Goal: Task Accomplishment & Management: Use online tool/utility

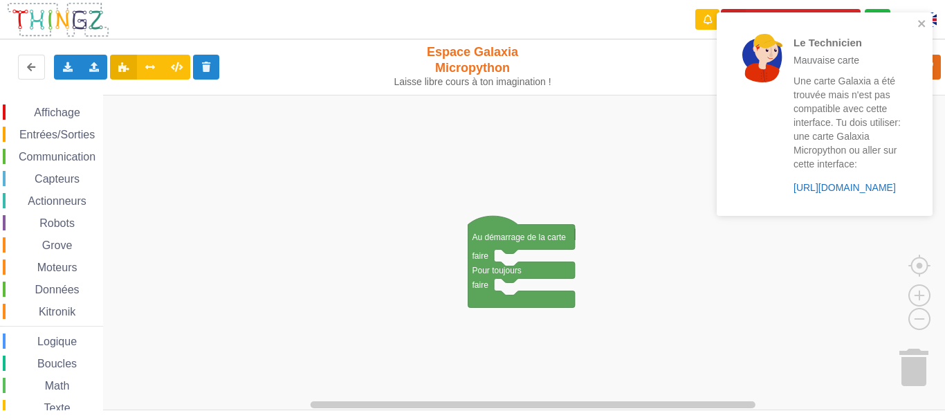
click at [851, 190] on link "[URL][DOMAIN_NAME]" at bounding box center [844, 187] width 102 height 11
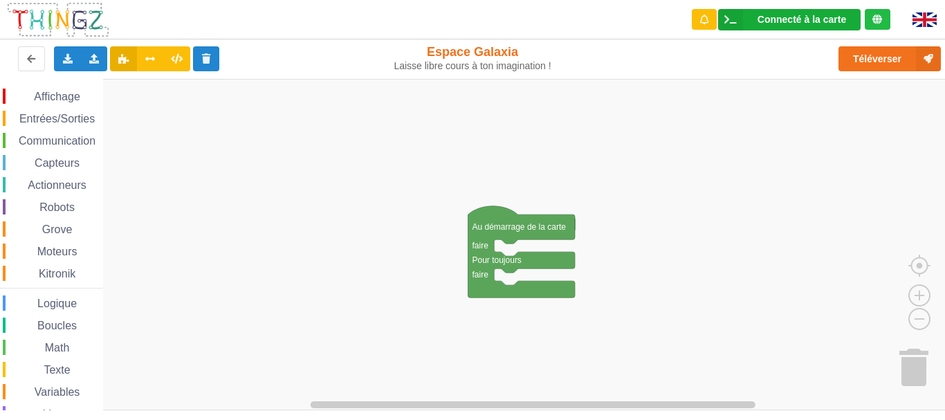
click at [814, 23] on div "Connecté à la carte" at bounding box center [801, 20] width 89 height 10
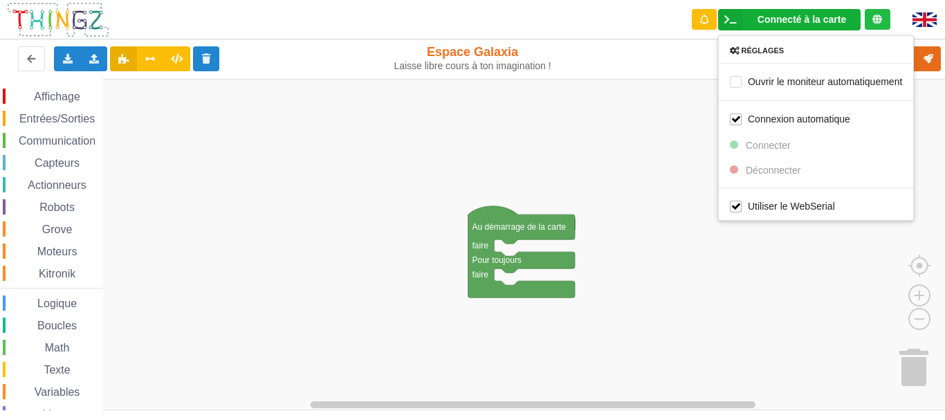
click at [683, 150] on rect "Espace de travail de Blocky" at bounding box center [477, 244] width 955 height 331
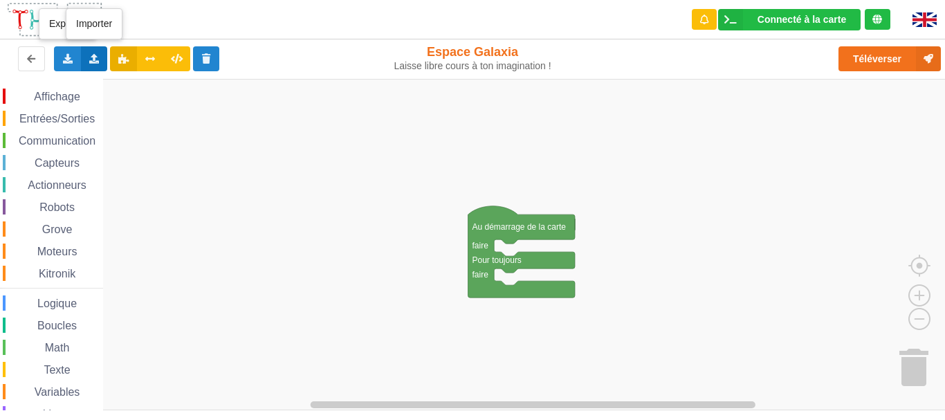
click at [89, 57] on icon at bounding box center [95, 58] width 12 height 8
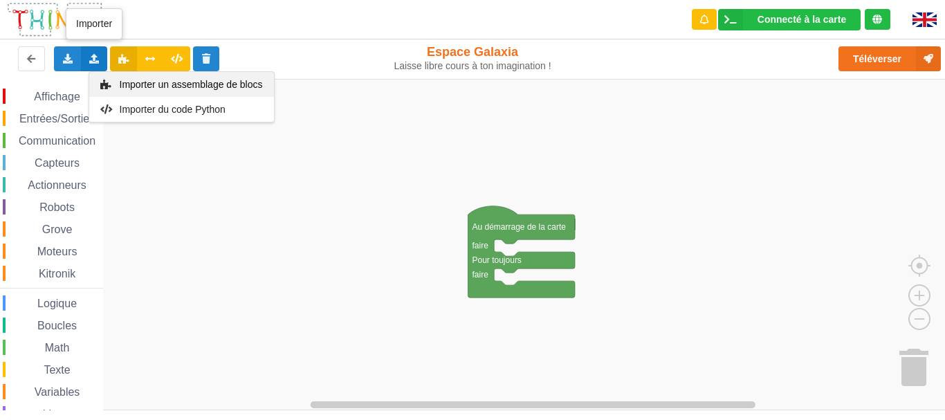
click at [129, 75] on div "Importer un assemblage de blocs" at bounding box center [181, 84] width 185 height 25
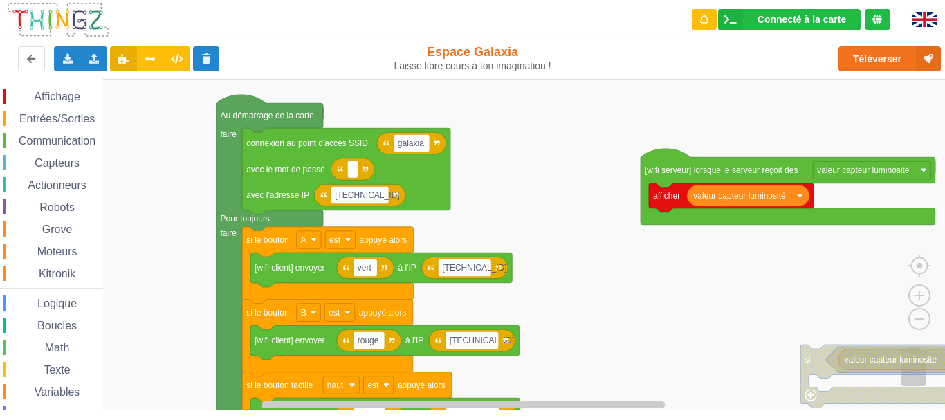
click at [665, 289] on div "Affichage Entrées/Sorties Communication Capteurs Actionneurs Robots Grove Moteu…" at bounding box center [477, 244] width 955 height 331
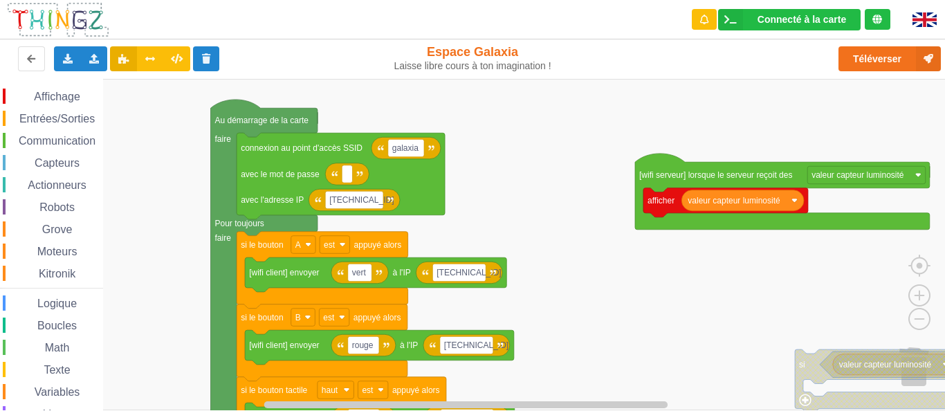
click at [574, 331] on div "Affichage Entrées/Sorties Communication Capteurs Actionneurs Robots Grove Moteu…" at bounding box center [477, 244] width 955 height 331
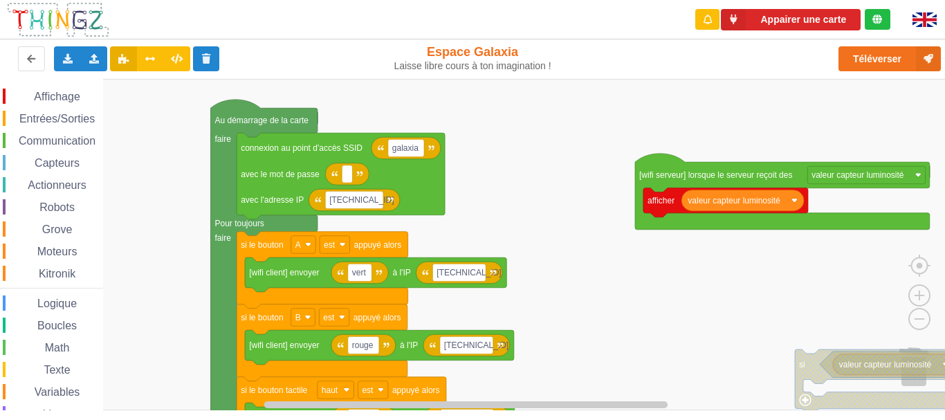
click at [554, 136] on rect "Espace de travail de Blocky" at bounding box center [477, 244] width 955 height 331
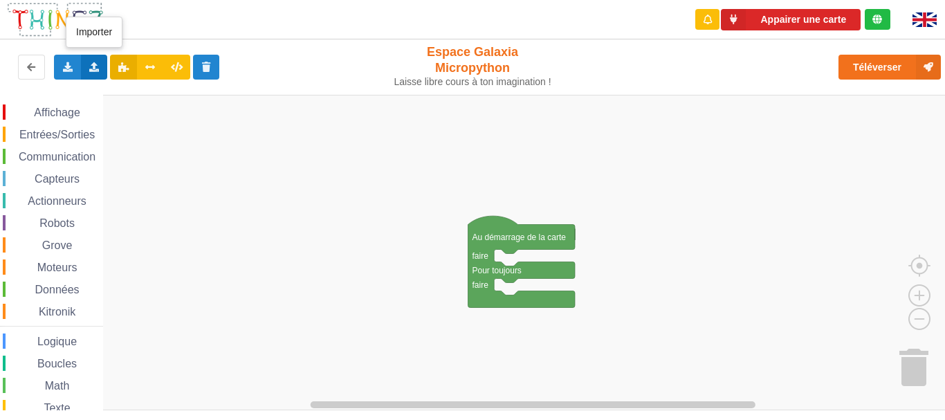
click at [94, 68] on icon at bounding box center [95, 66] width 12 height 8
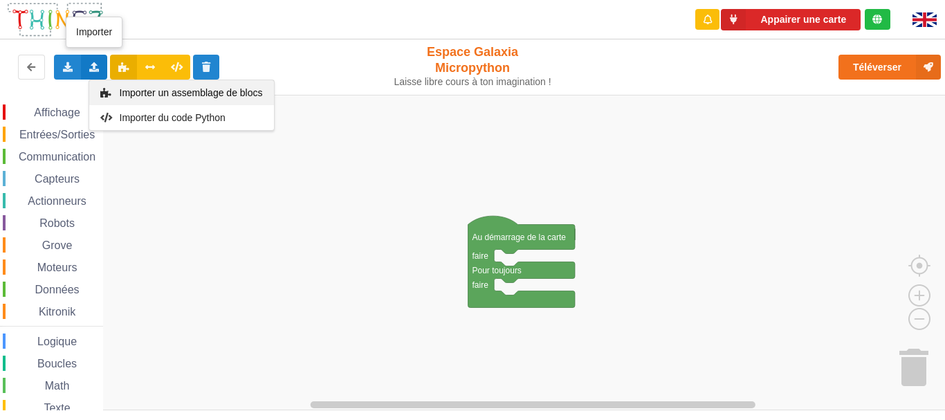
click at [147, 85] on div "Importer un assemblage de blocs" at bounding box center [181, 92] width 185 height 25
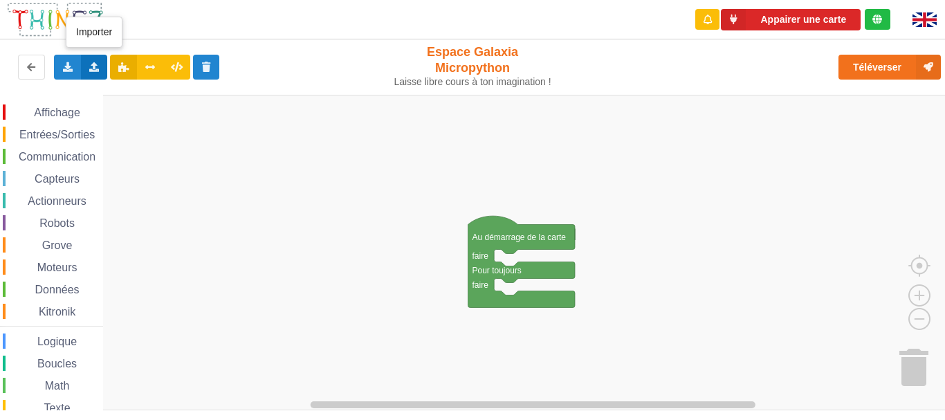
click at [91, 68] on icon at bounding box center [95, 66] width 12 height 8
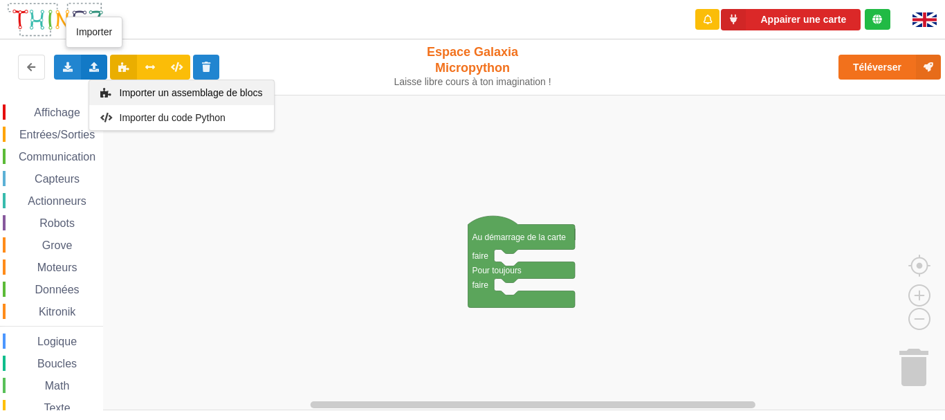
click at [149, 85] on div "Importer un assemblage de blocs" at bounding box center [181, 92] width 185 height 25
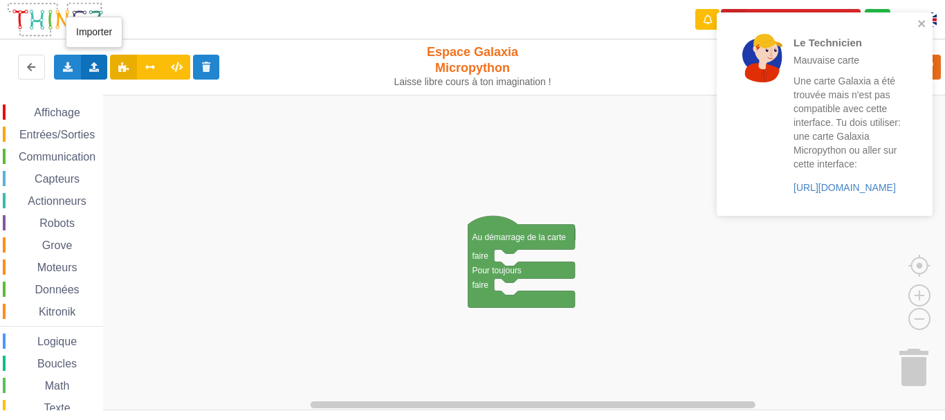
click at [93, 71] on icon at bounding box center [95, 66] width 12 height 8
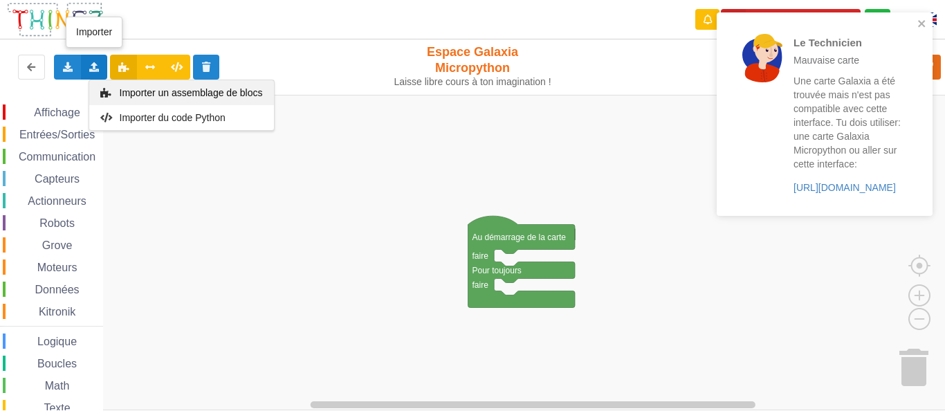
click at [154, 86] on div "Importer un assemblage de blocs" at bounding box center [181, 92] width 185 height 25
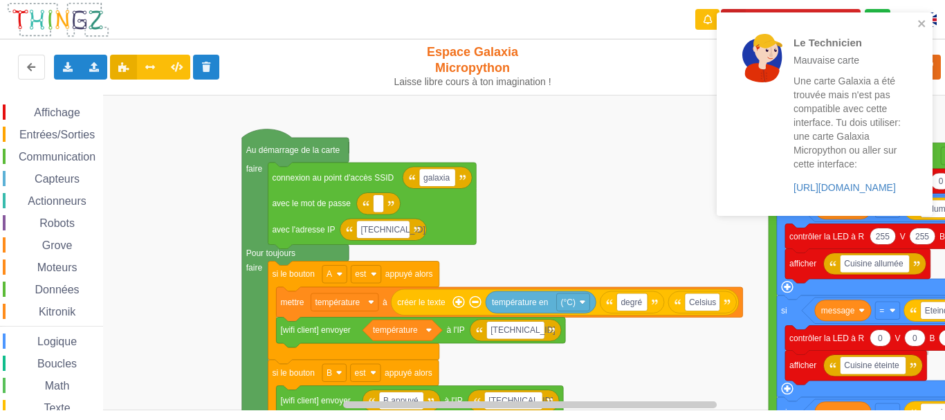
click at [546, 147] on div "Affichage Entrées/Sorties Communication Capteurs Actionneurs Robots Grove Moteu…" at bounding box center [477, 252] width 955 height 315
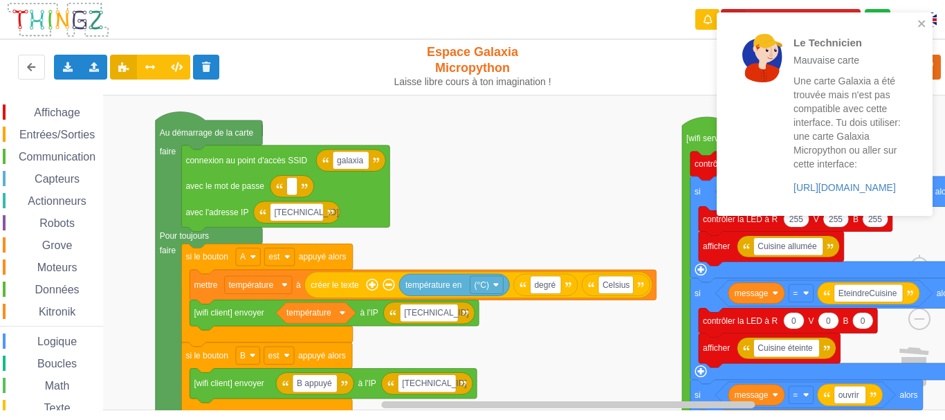
click at [528, 253] on rect "Espace de travail de Blocky" at bounding box center [477, 252] width 955 height 315
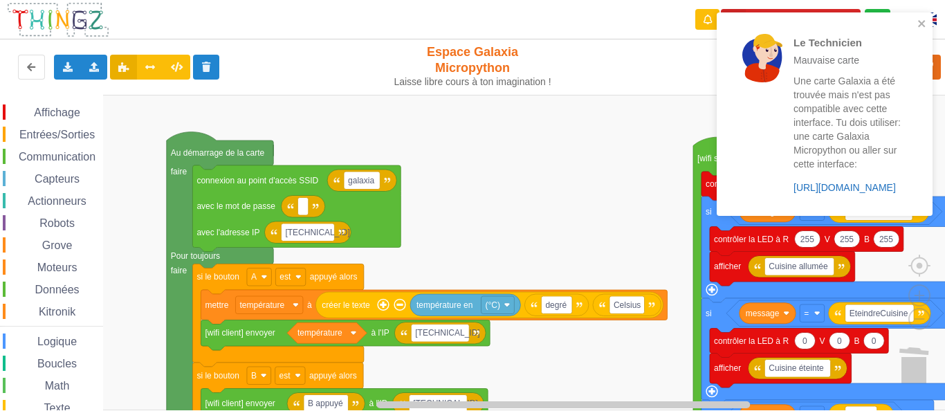
click at [881, 189] on link "https://play.thingz.co/galaxia" at bounding box center [844, 187] width 102 height 11
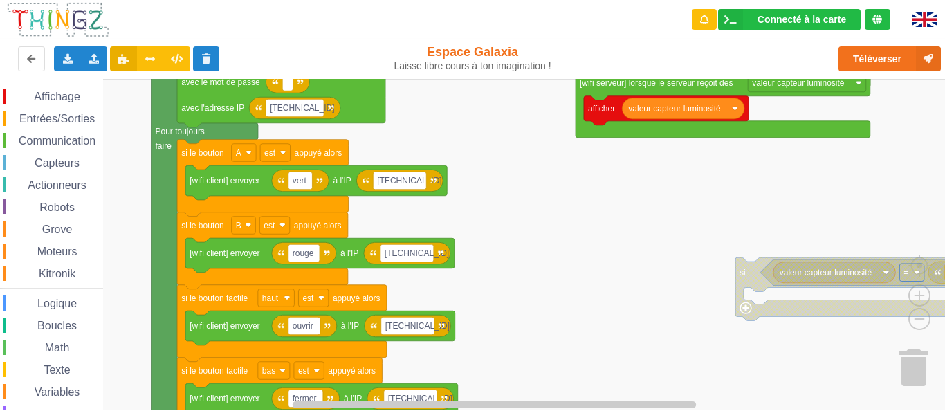
click at [791, 199] on div "Affichage Entrées/Sorties Communication Capteurs Actionneurs Robots Grove Moteu…" at bounding box center [477, 244] width 955 height 331
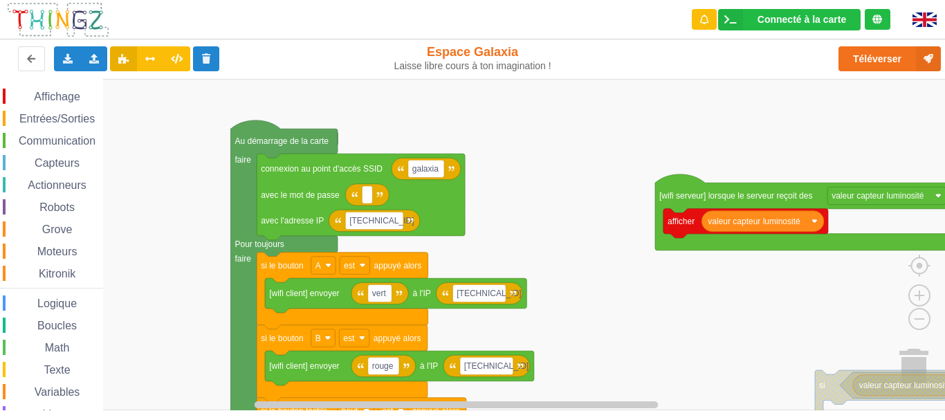
click at [662, 312] on div "Affichage Entrées/Sorties Communication Capteurs Actionneurs Robots Grove Moteu…" at bounding box center [477, 244] width 955 height 331
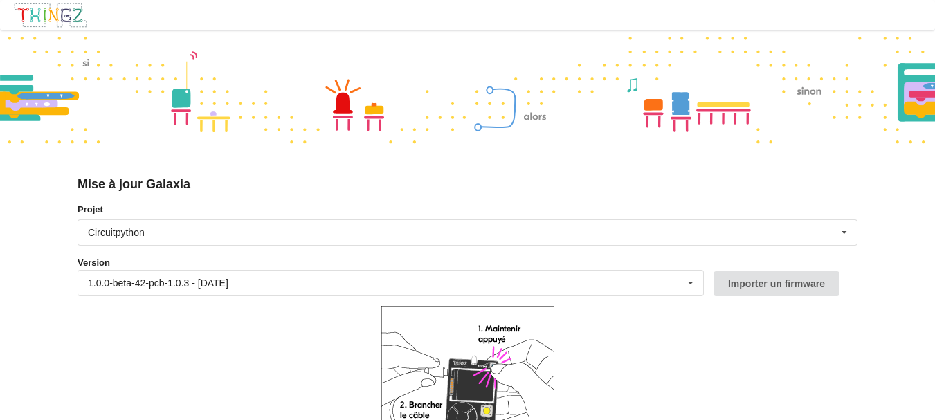
scroll to position [124, 0]
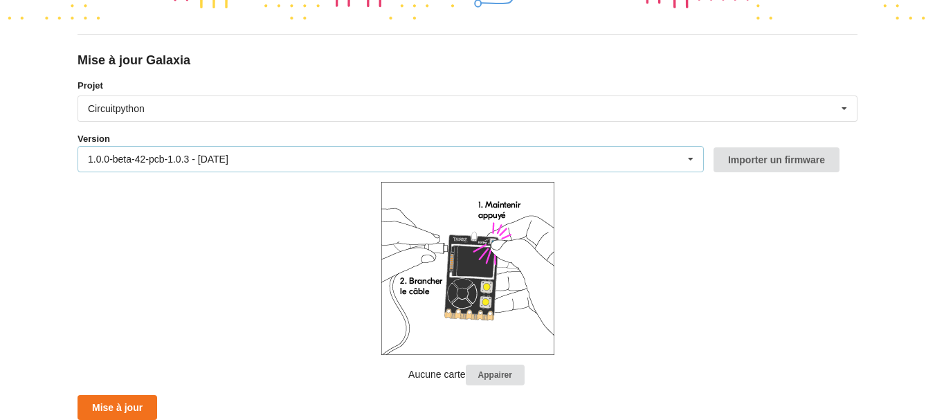
click at [669, 156] on div "1.0.0-beta-42-pcb-1.0.3 - [DATE] 1.0.0-beta-42-pcb-1.0.3 - [DATE] 1.0.0-beta-41…" at bounding box center [390, 159] width 626 height 26
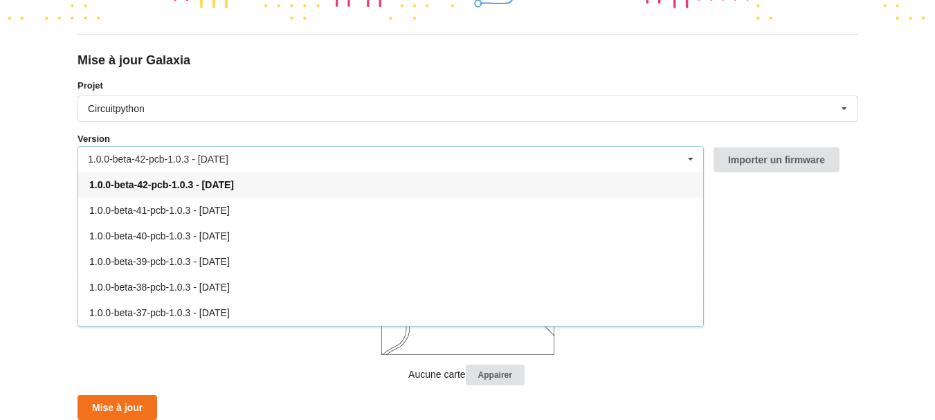
click at [668, 158] on div "1.0.0-beta-42-pcb-1.0.3 - 09/09/2025 1.0.0-beta-42-pcb-1.0.3 - 09/09/2025 1.0.0…" at bounding box center [390, 159] width 626 height 26
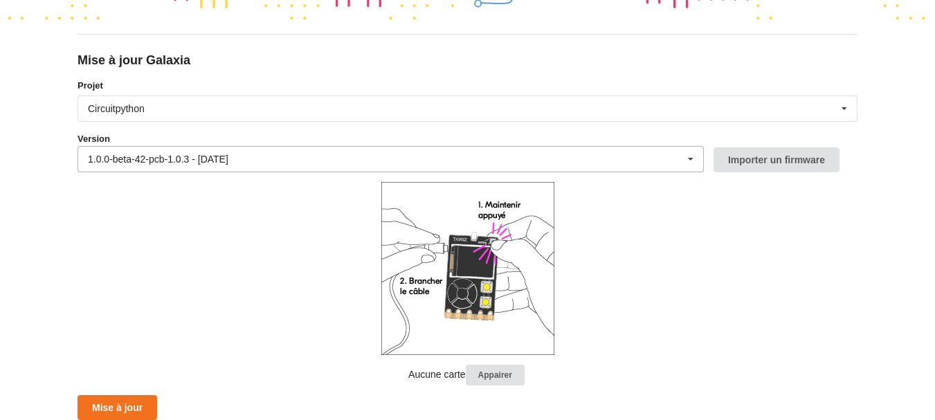
scroll to position [117, 0]
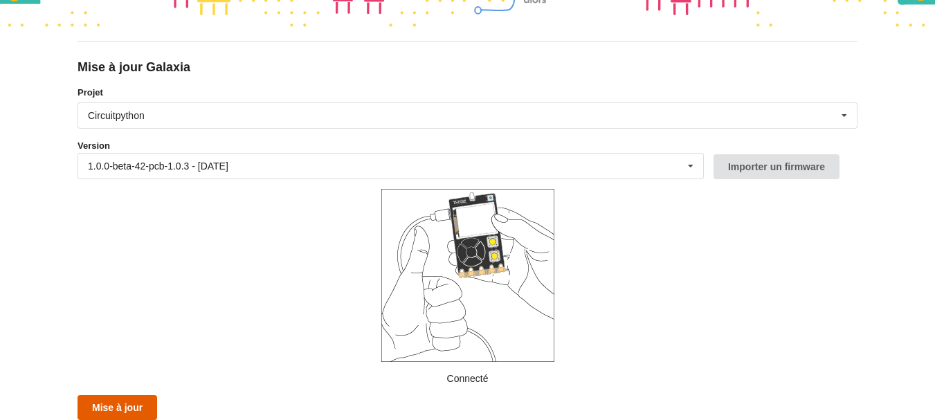
click at [138, 407] on button "Mise à jour" at bounding box center [117, 407] width 80 height 25
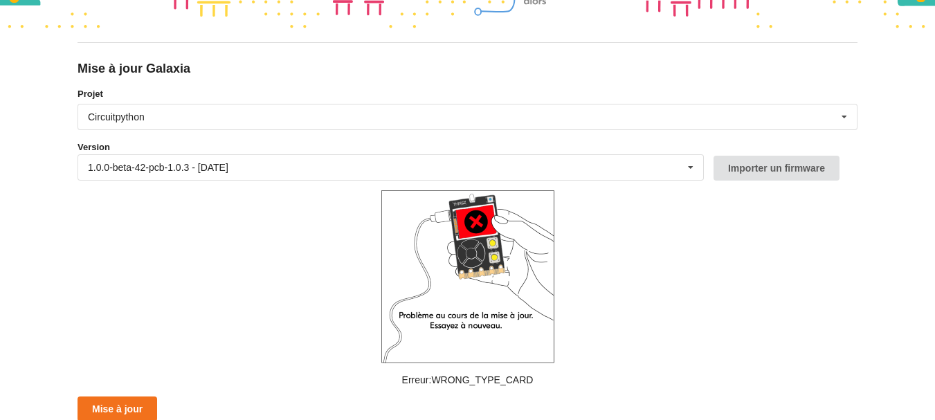
scroll to position [117, 0]
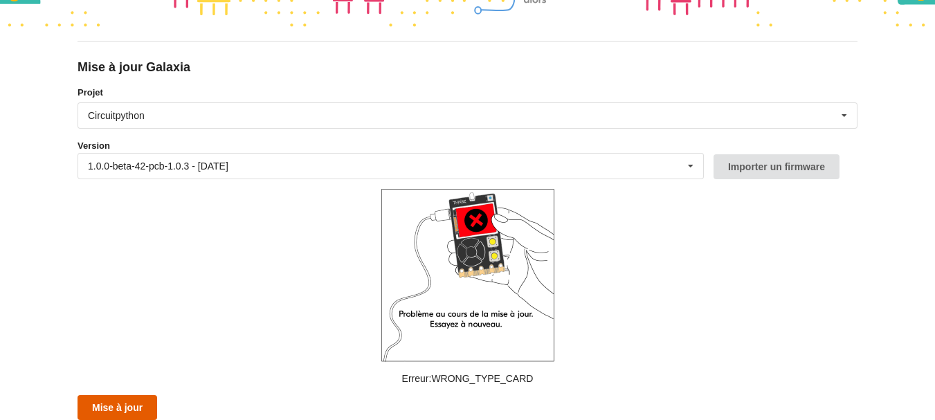
click at [93, 412] on button "Mise à jour" at bounding box center [117, 407] width 80 height 25
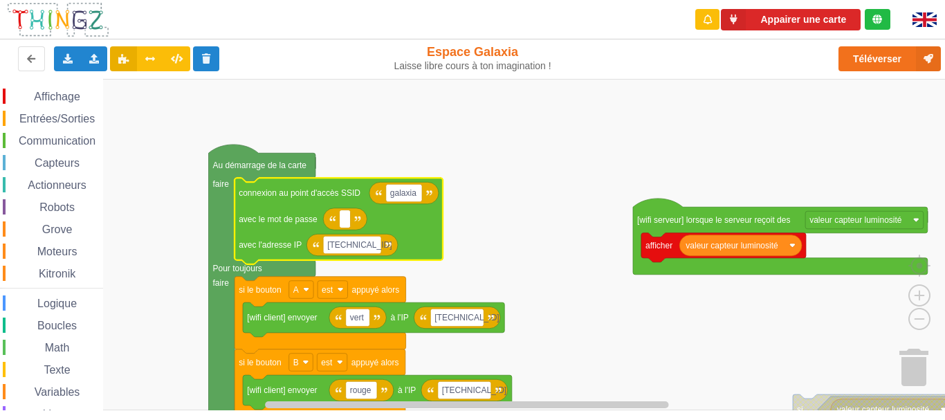
type input "a"
click at [478, 221] on rect "Espace de travail de Blocky" at bounding box center [477, 244] width 955 height 331
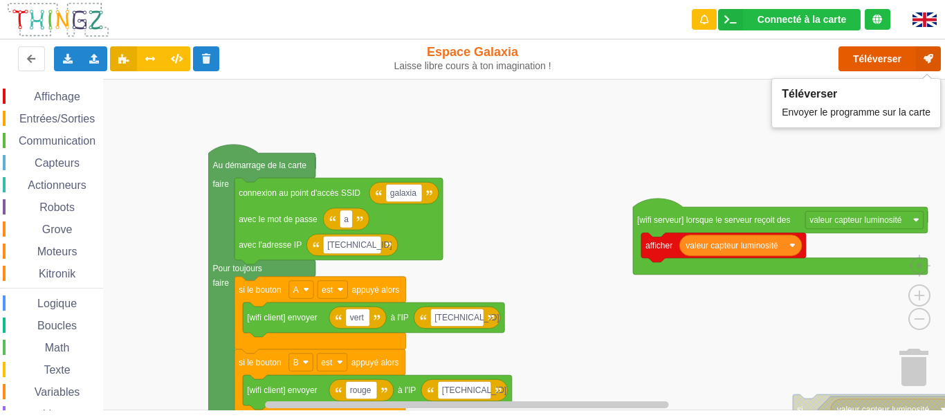
click at [872, 63] on button "Téléverser" at bounding box center [889, 58] width 102 height 25
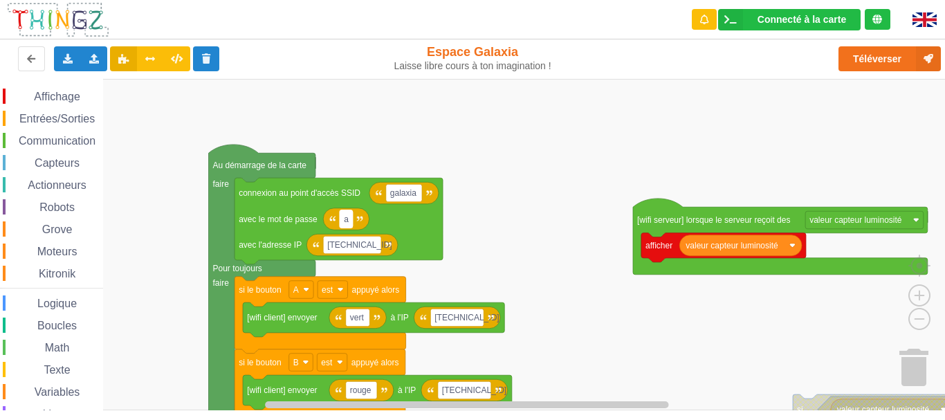
click at [342, 223] on rect "Espace de travail de Blocky" at bounding box center [346, 219] width 12 height 18
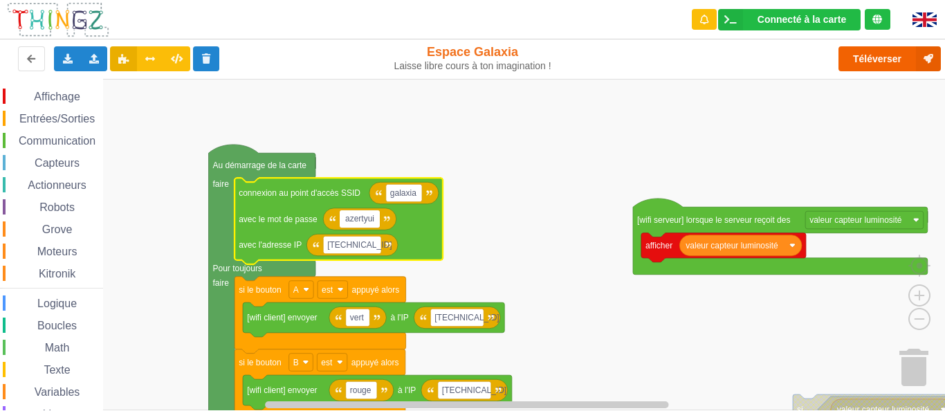
type input "azertyui"
click at [861, 62] on button "Téléverser" at bounding box center [889, 58] width 102 height 25
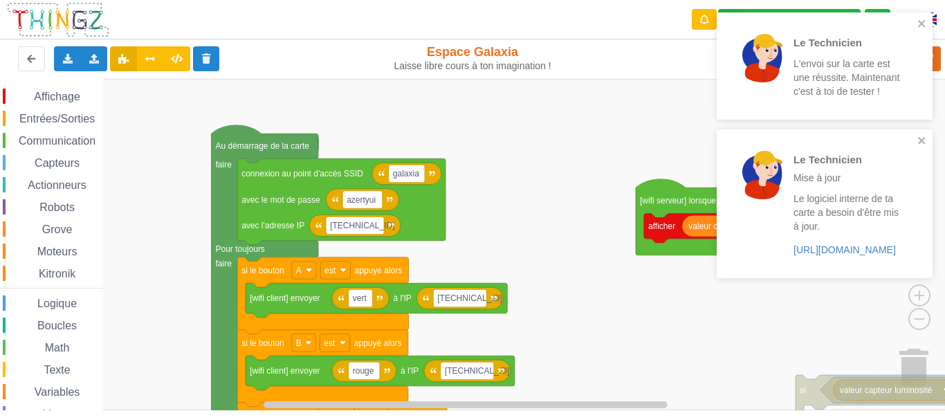
click at [595, 211] on div "Affichage Entrées/Sorties Communication Capteurs Actionneurs Robots Grove Moteu…" at bounding box center [477, 244] width 955 height 331
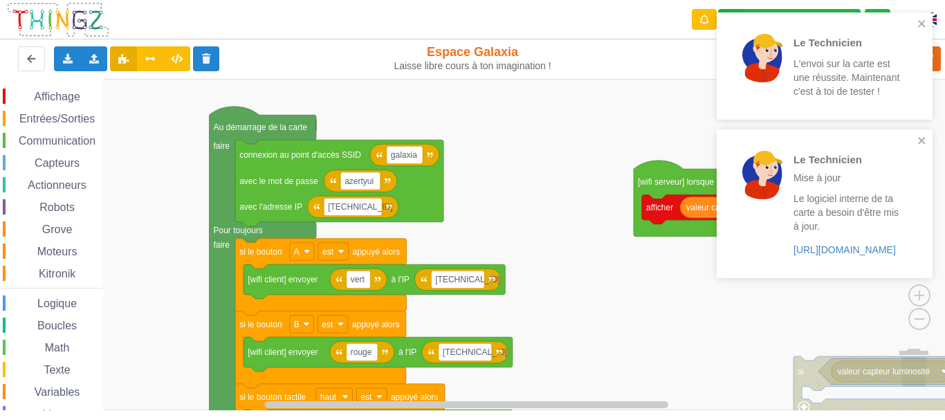
click at [502, 176] on div "Affichage Entrées/Sorties Communication Capteurs Actionneurs Robots Grove Moteu…" at bounding box center [477, 244] width 955 height 331
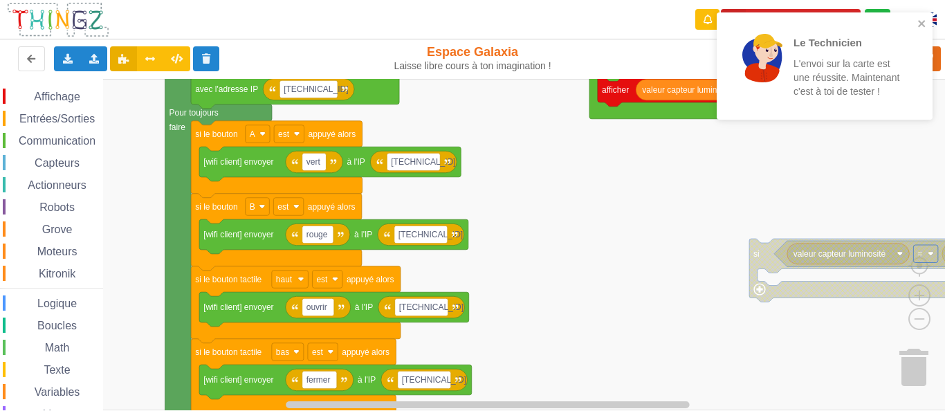
click at [534, 208] on div "Affichage Entrées/Sorties Communication Capteurs Actionneurs Robots Grove Moteu…" at bounding box center [477, 244] width 955 height 331
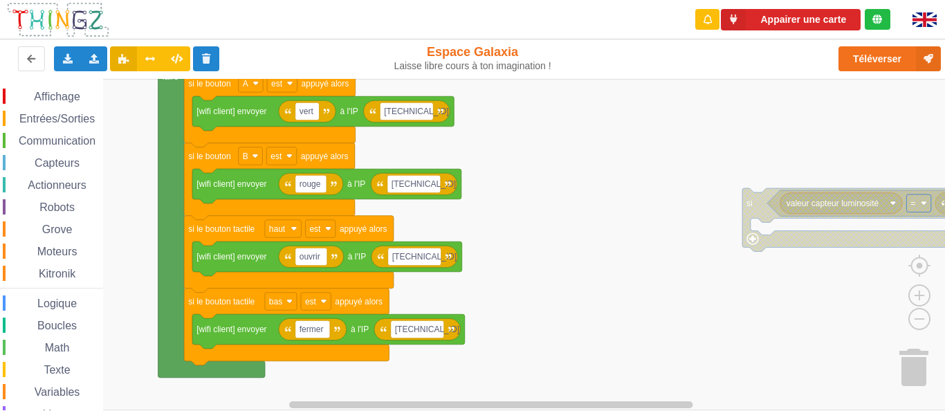
click at [523, 238] on rect "Espace de travail de Blocky" at bounding box center [477, 244] width 955 height 331
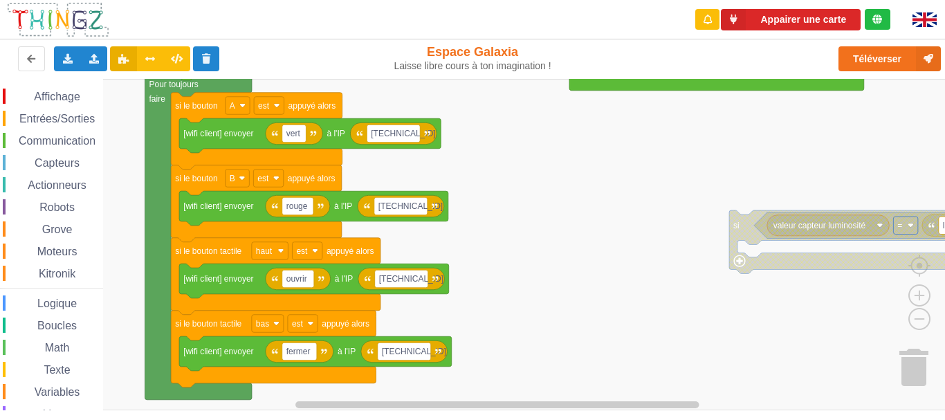
click at [494, 278] on rect "Espace de travail de Blocky" at bounding box center [477, 244] width 955 height 331
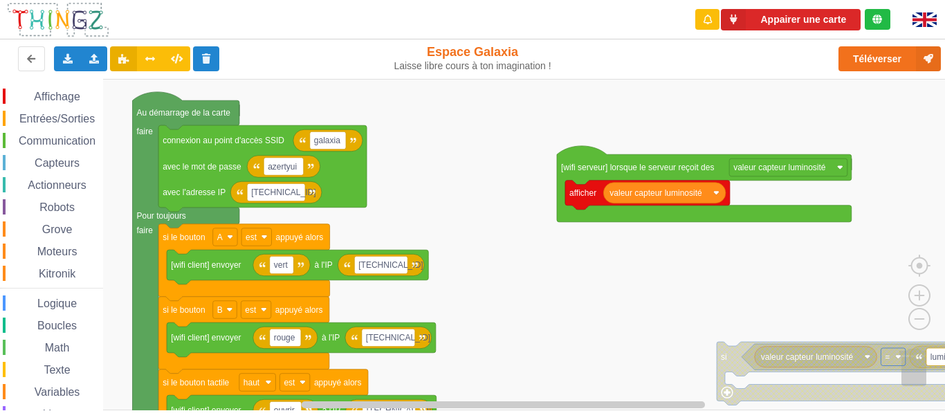
click at [537, 347] on div "Affichage Entrées/Sorties Communication Capteurs Actionneurs Robots Grove Moteu…" at bounding box center [477, 244] width 955 height 331
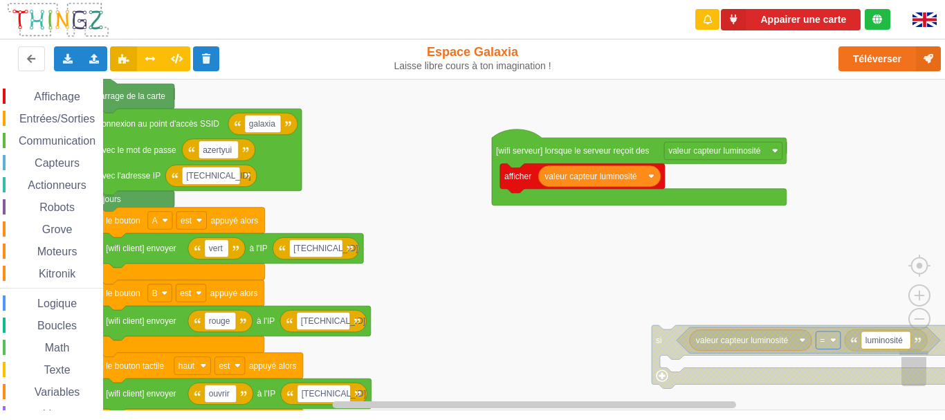
click at [504, 331] on div "Affichage Entrées/Sorties Communication Capteurs Actionneurs Robots Grove Moteu…" at bounding box center [477, 244] width 955 height 331
click at [87, 62] on div "Importer un assemblage de blocs Importer du code Python" at bounding box center [94, 58] width 27 height 25
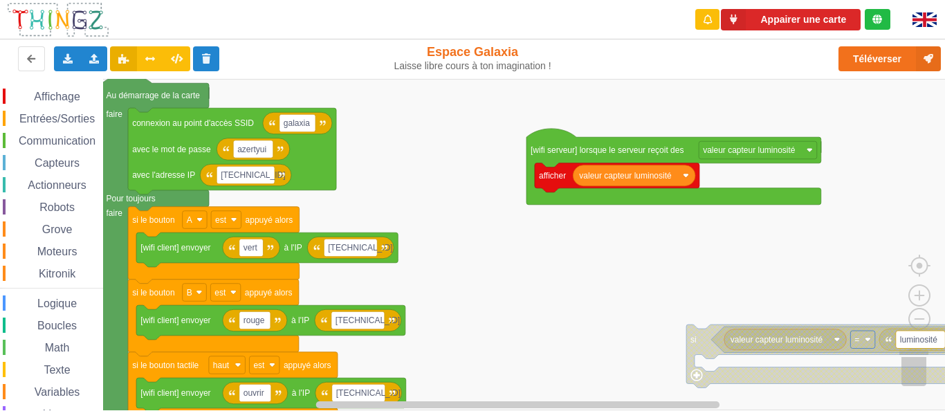
click at [430, 171] on div "Affichage Entrées/Sorties Communication Capteurs Actionneurs Robots Grove Moteu…" at bounding box center [477, 244] width 955 height 331
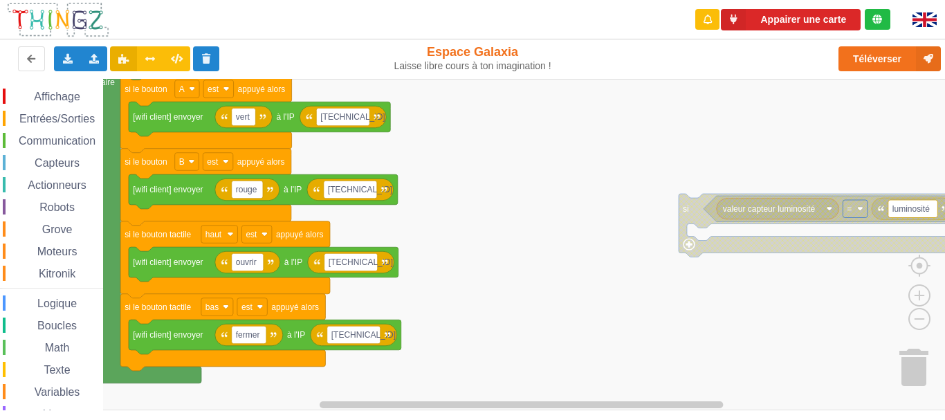
click at [445, 125] on div "Affichage Entrées/Sorties Communication Capteurs Actionneurs Robots Grove Moteu…" at bounding box center [477, 244] width 955 height 331
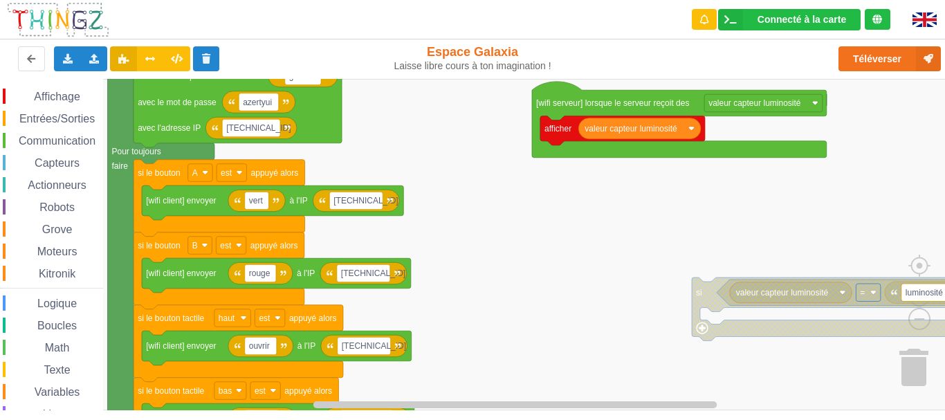
click at [468, 333] on rect "Espace de travail de Blocky" at bounding box center [477, 244] width 955 height 331
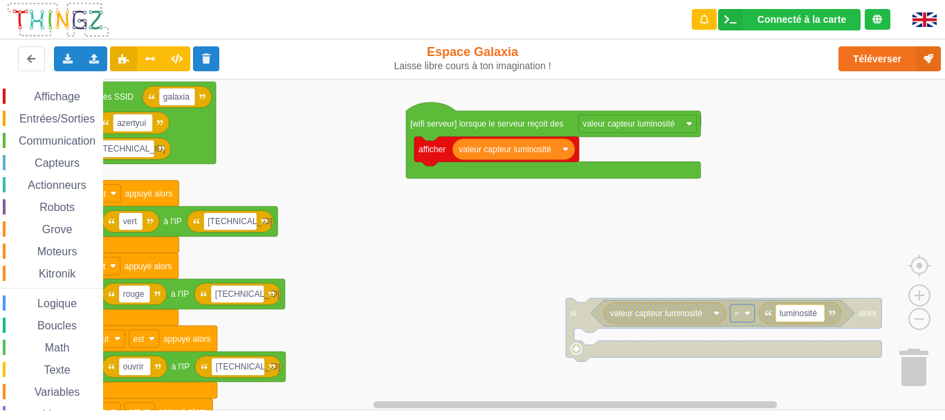
click at [358, 219] on div "Affichage Entrées/Sorties Communication Capteurs Actionneurs Robots Grove Moteu…" at bounding box center [477, 244] width 955 height 331
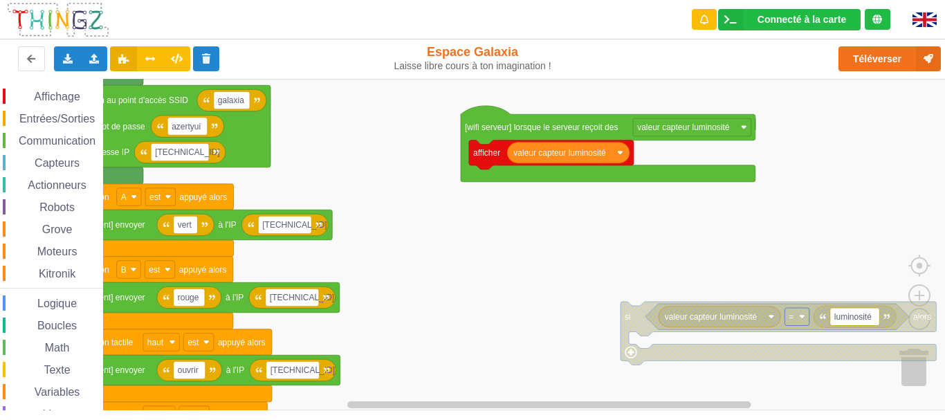
click at [483, 249] on div "Affichage Entrées/Sorties Communication Capteurs Actionneurs Robots Grove Moteu…" at bounding box center [477, 244] width 955 height 331
click at [192, 126] on text "azertyui" at bounding box center [186, 126] width 29 height 10
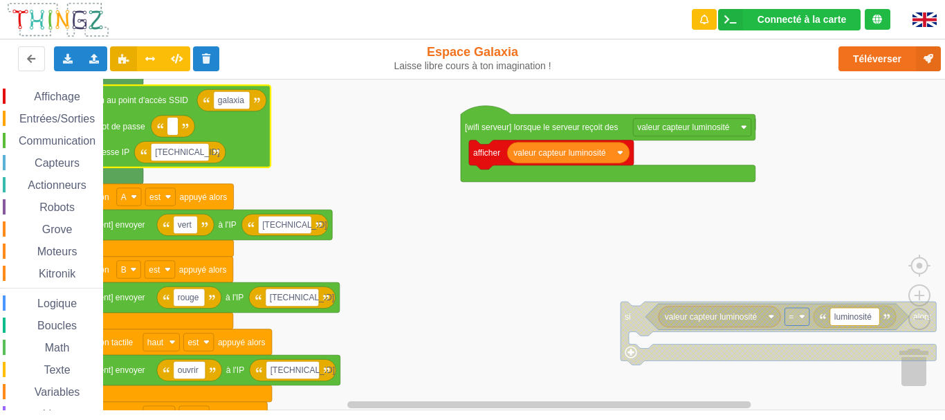
click at [360, 217] on rect "Espace de travail de Blocky" at bounding box center [477, 244] width 955 height 331
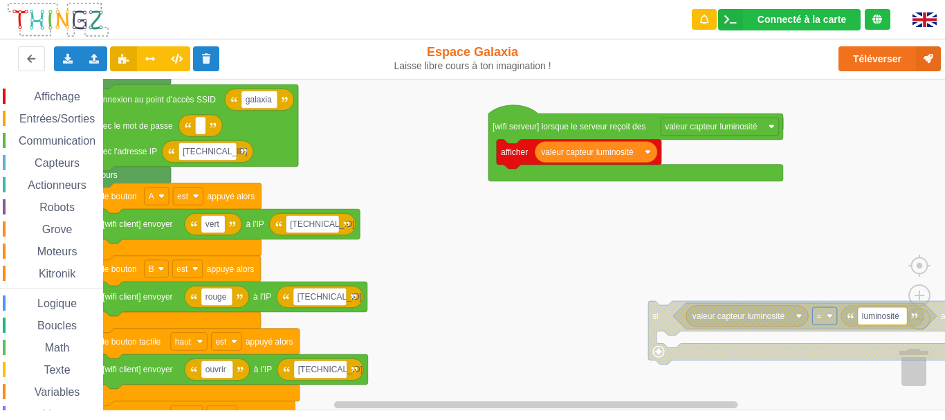
click at [422, 232] on div "Affichage Entrées/Sorties Communication Capteurs Actionneurs Robots Grove Moteu…" at bounding box center [477, 244] width 955 height 331
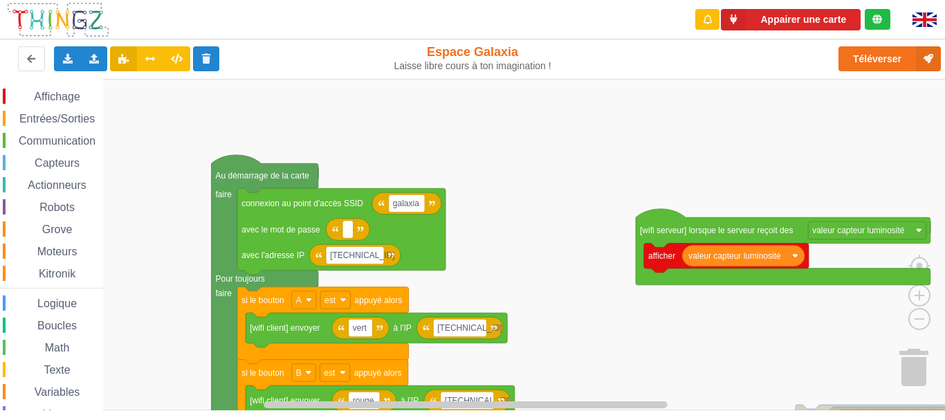
click at [514, 252] on div "Affichage Entrées/Sorties Communication Capteurs Actionneurs Robots Grove Moteu…" at bounding box center [477, 244] width 955 height 331
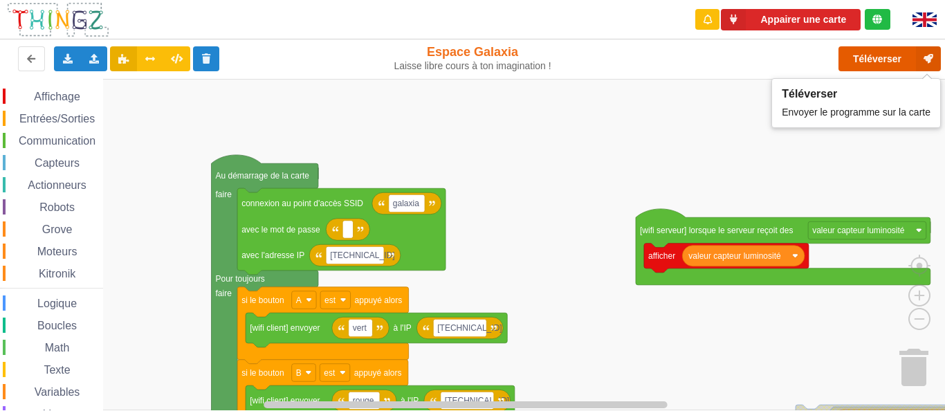
click at [884, 59] on button "Téléverser" at bounding box center [889, 58] width 102 height 25
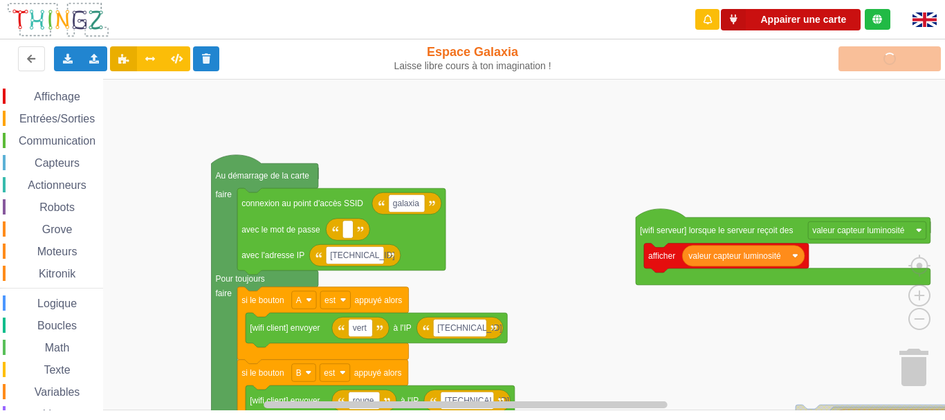
click at [798, 15] on button "Appairer une carte" at bounding box center [791, 19] width 140 height 21
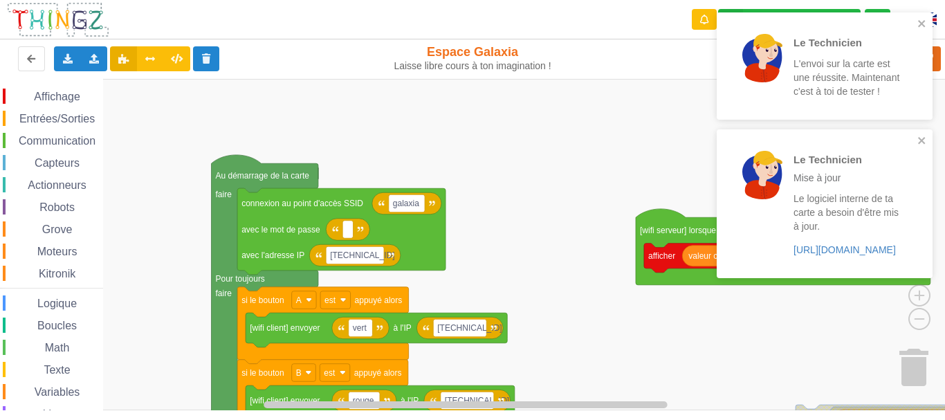
click at [917, 26] on div "Le Technicien L'envoi sur la carte est une réussite. Maintenant c'est à toi de …" at bounding box center [819, 66] width 195 height 96
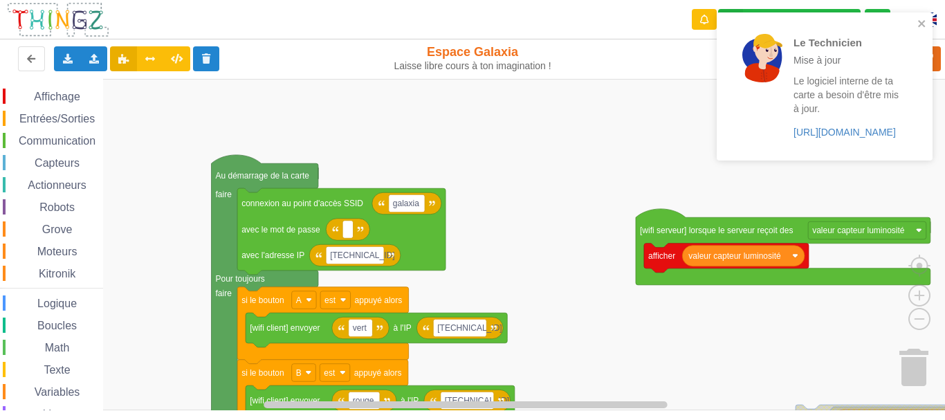
click at [921, 138] on div "Le Technicien Mise à jour Le logiciel interne de ta carte a besoin d'être mis à…" at bounding box center [825, 86] width 216 height 148
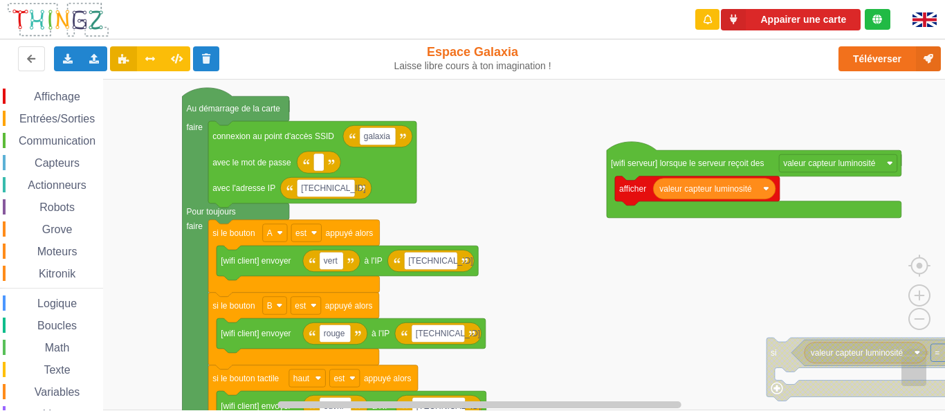
click at [618, 279] on div "Affichage Entrées/Sorties Communication Capteurs Actionneurs Robots Grove Moteu…" at bounding box center [477, 244] width 955 height 331
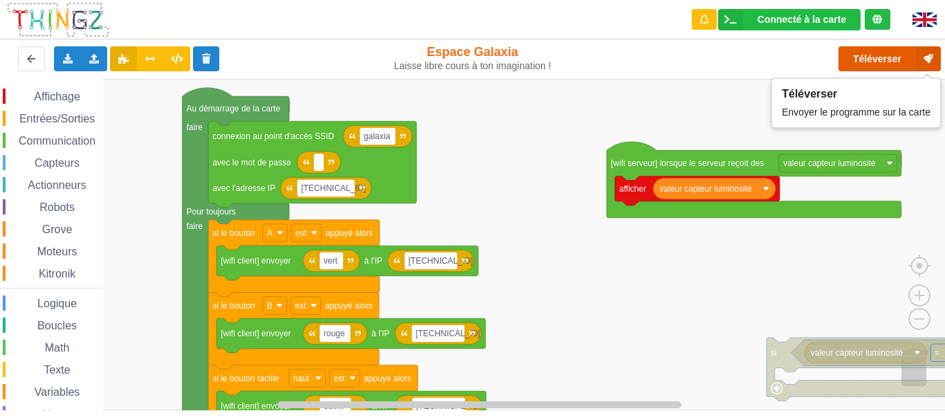
click at [889, 63] on button "Téléverser" at bounding box center [889, 58] width 102 height 25
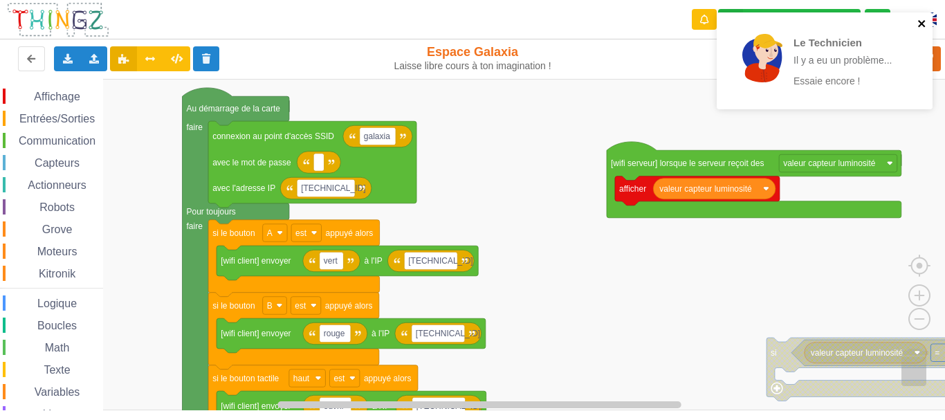
click at [923, 21] on icon "close" at bounding box center [921, 23] width 7 height 7
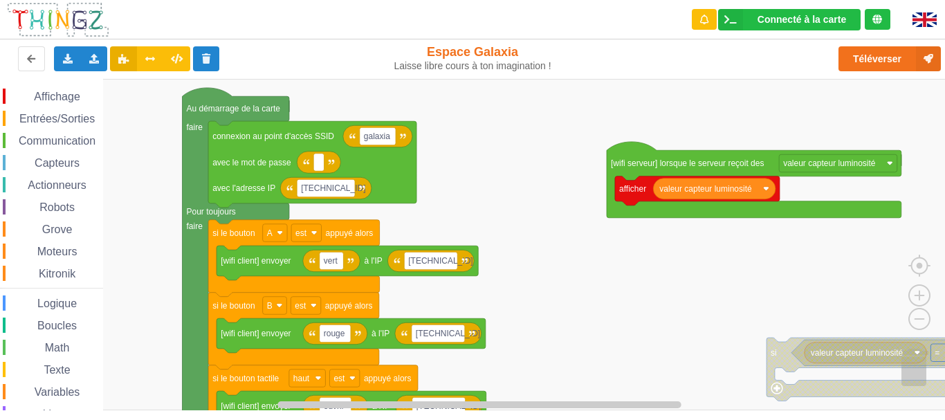
click at [780, 15] on div "Le Technicien Il y a eu un problème... Essaie encore !" at bounding box center [824, 13] width 221 height 6
click at [787, 18] on div "Connecté à la carte" at bounding box center [801, 20] width 89 height 10
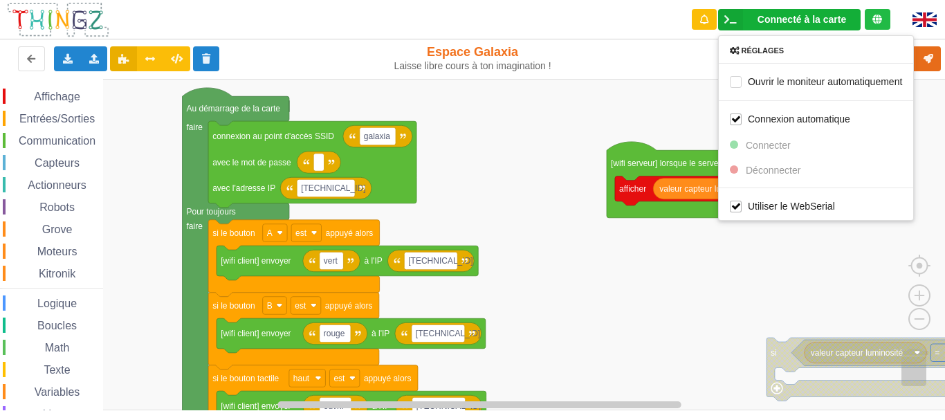
click at [647, 93] on rect "Espace de travail de Blocky" at bounding box center [477, 244] width 955 height 331
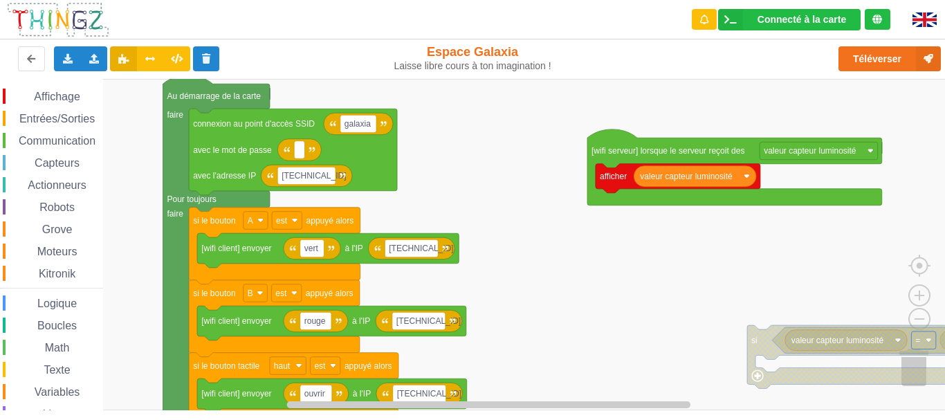
click at [536, 252] on div "Affichage Entrées/Sorties Communication Capteurs Actionneurs Robots Grove Moteu…" at bounding box center [477, 244] width 955 height 331
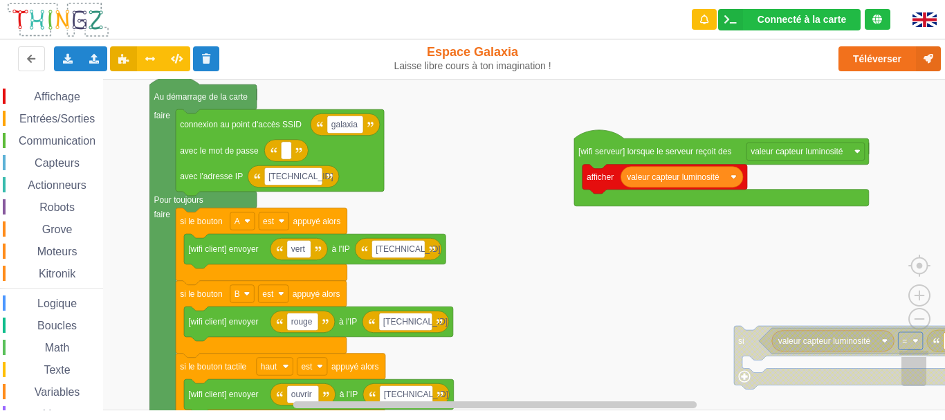
click at [444, 122] on div "Affichage Entrées/Sorties Communication Capteurs Actionneurs Robots Grove Moteu…" at bounding box center [477, 244] width 955 height 331
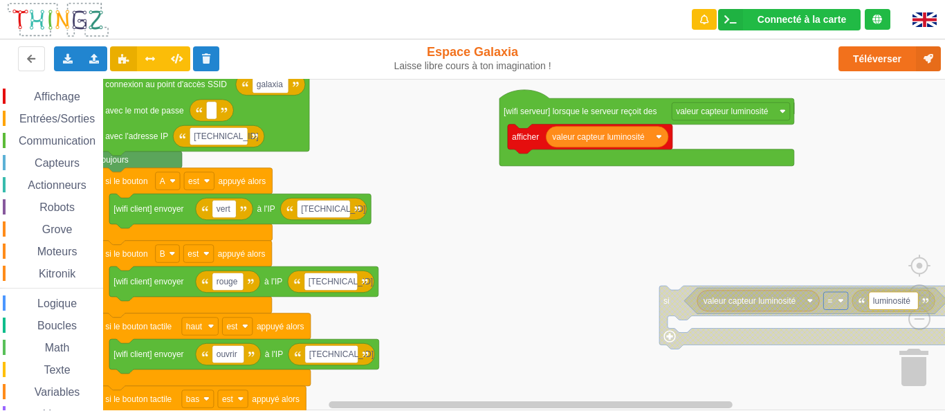
click at [519, 305] on div "Affichage Entrées/Sorties Communication Capteurs Actionneurs Robots Grove Moteu…" at bounding box center [477, 244] width 955 height 331
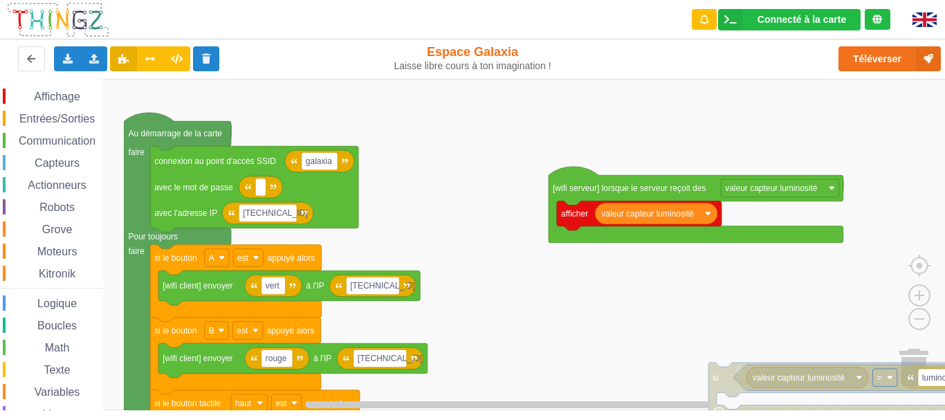
click at [481, 238] on div "Affichage Entrées/Sorties Communication Capteurs Actionneurs Robots Grove Moteu…" at bounding box center [477, 244] width 955 height 331
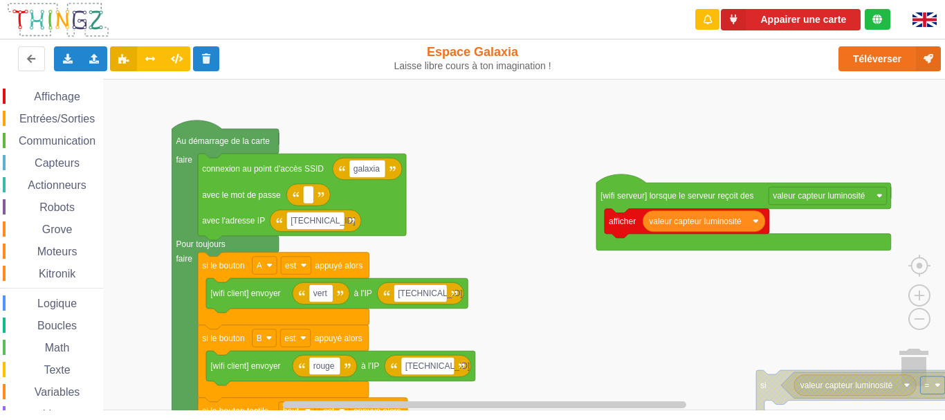
click at [477, 245] on rect "Espace de travail de Blocky" at bounding box center [477, 244] width 955 height 331
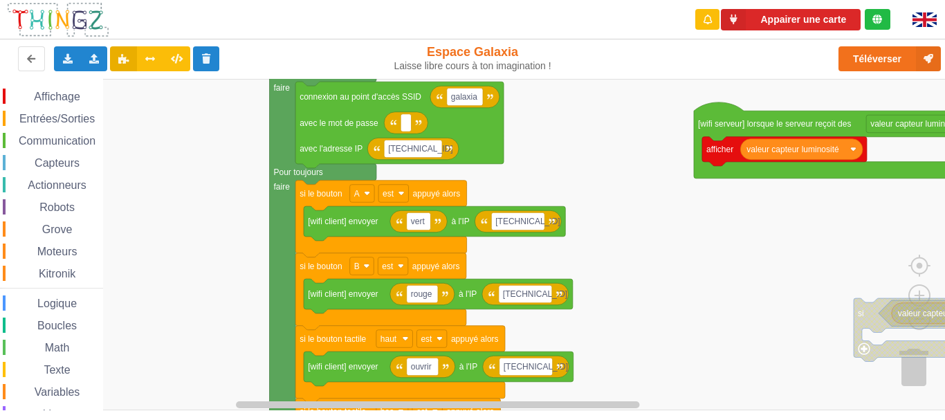
click at [596, 196] on div "Affichage Entrées/Sorties Communication Capteurs Actionneurs Robots Grove Moteu…" at bounding box center [477, 244] width 955 height 331
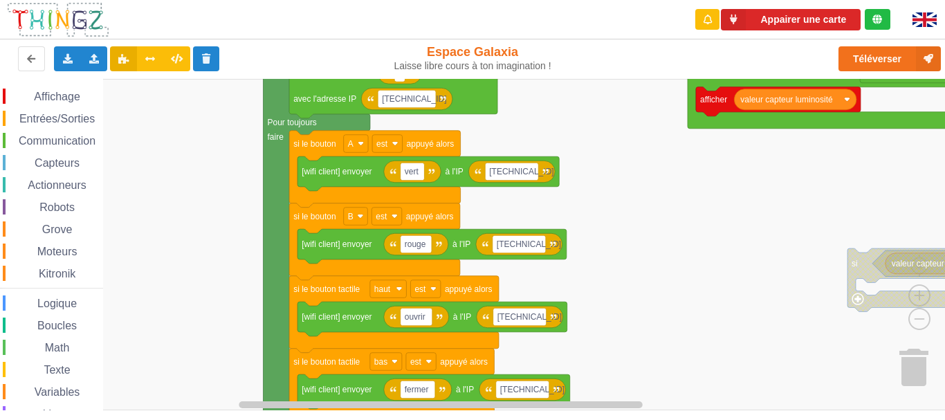
click at [647, 215] on div "Affichage Entrées/Sorties Communication Capteurs Actionneurs Robots Grove Moteu…" at bounding box center [477, 244] width 955 height 331
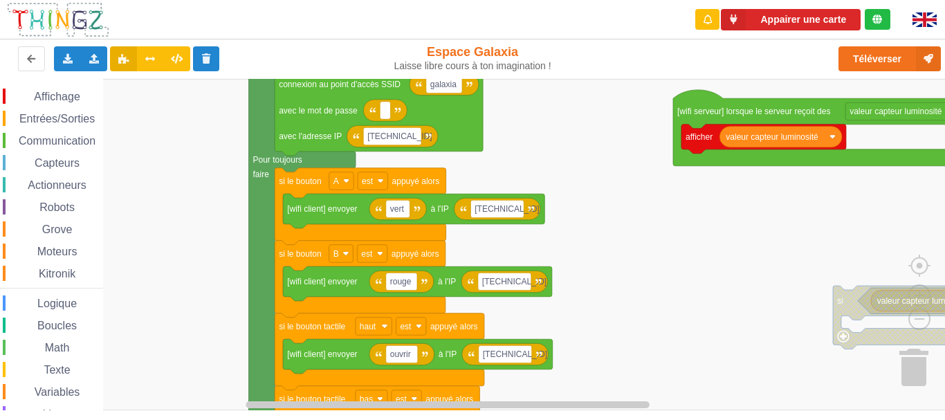
click at [535, 322] on div "Affichage Entrées/Sorties Communication Capteurs Actionneurs Robots Grove Moteu…" at bounding box center [477, 244] width 955 height 331
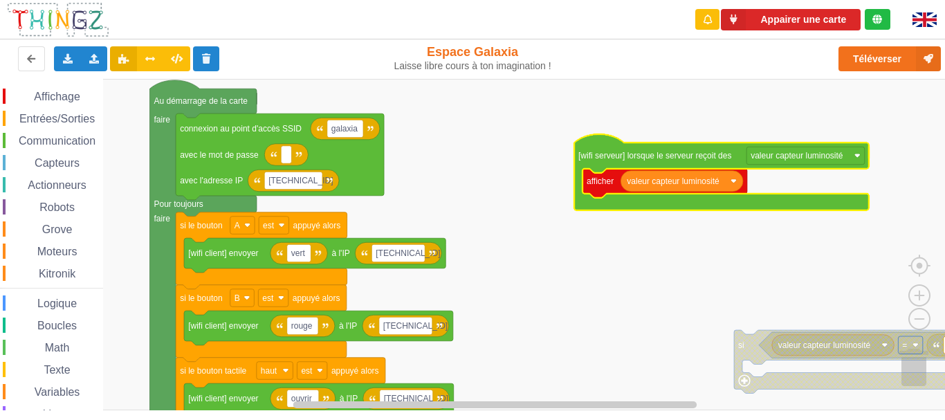
click at [894, 147] on rect "Espace de travail de Blocky" at bounding box center [477, 244] width 955 height 331
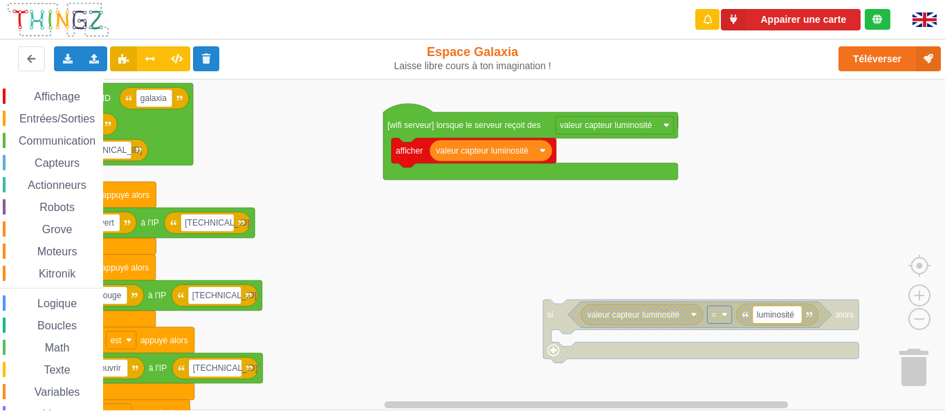
click at [654, 232] on div "Affichage Entrées/Sorties Communication Capteurs Actionneurs Robots Grove Moteu…" at bounding box center [477, 244] width 955 height 331
click at [598, 125] on text "valeur capteur luminosité" at bounding box center [606, 125] width 93 height 10
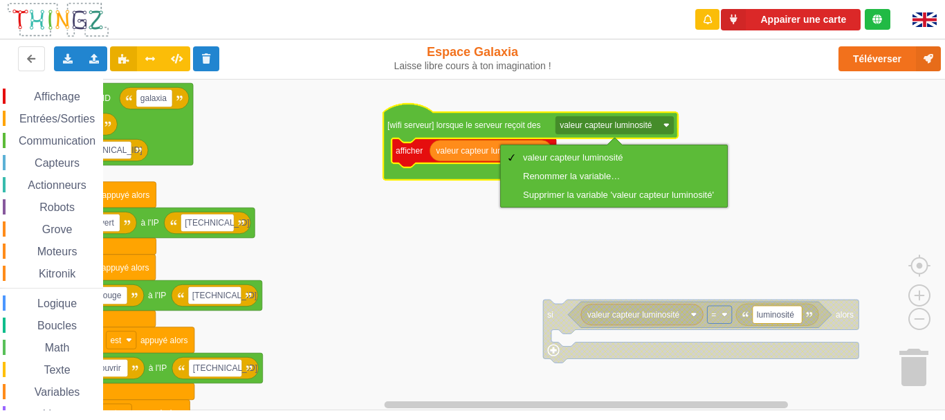
click at [567, 234] on rect "Espace de travail de Blocky" at bounding box center [477, 244] width 955 height 331
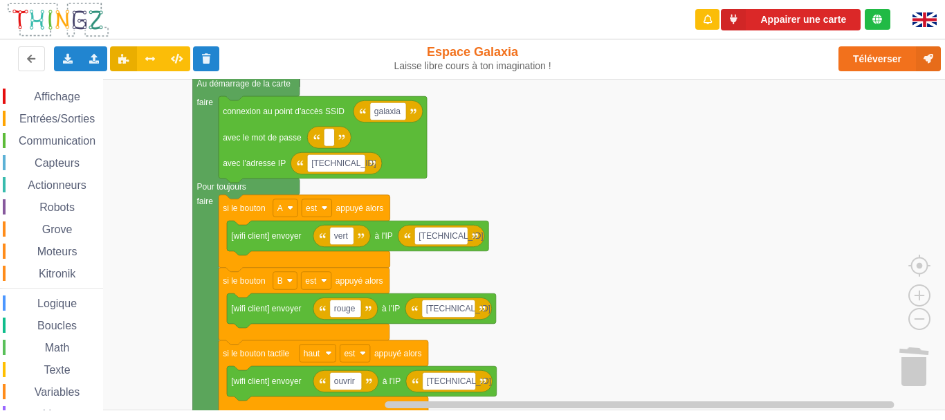
click at [567, 192] on div "Affichage Entrées/Sorties Communication Capteurs Actionneurs Robots Grove Moteu…" at bounding box center [477, 244] width 955 height 331
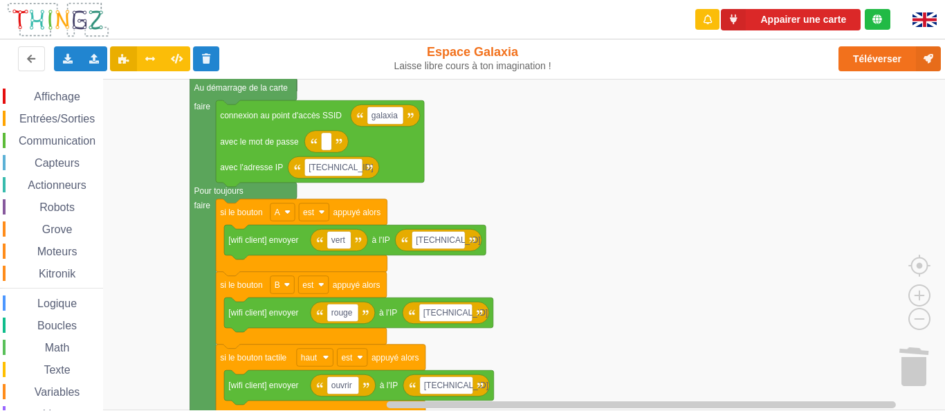
click at [72, 145] on span "Communication" at bounding box center [57, 141] width 81 height 12
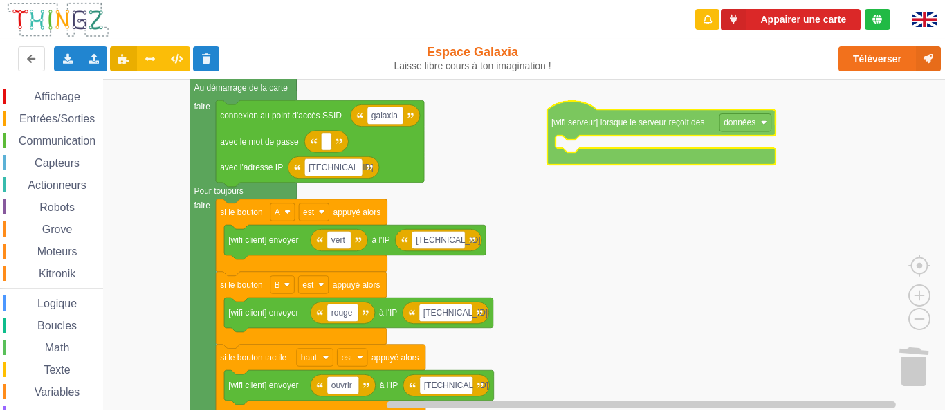
click at [628, 129] on div "Affichage Entrées/Sorties Communication Capteurs Actionneurs Robots Grove Moteu…" at bounding box center [477, 244] width 955 height 331
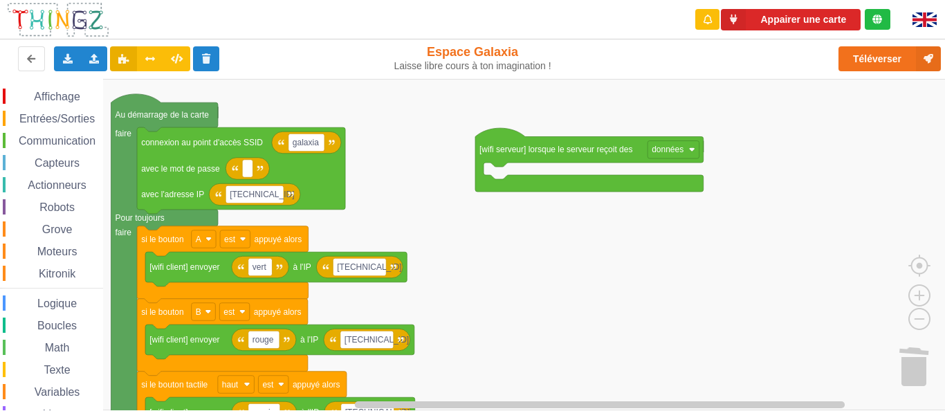
click at [623, 206] on div "Affichage Entrées/Sorties Communication Capteurs Actionneurs Robots Grove Moteu…" at bounding box center [477, 244] width 955 height 331
click at [677, 156] on rect "Espace de travail de Blocky" at bounding box center [673, 149] width 52 height 18
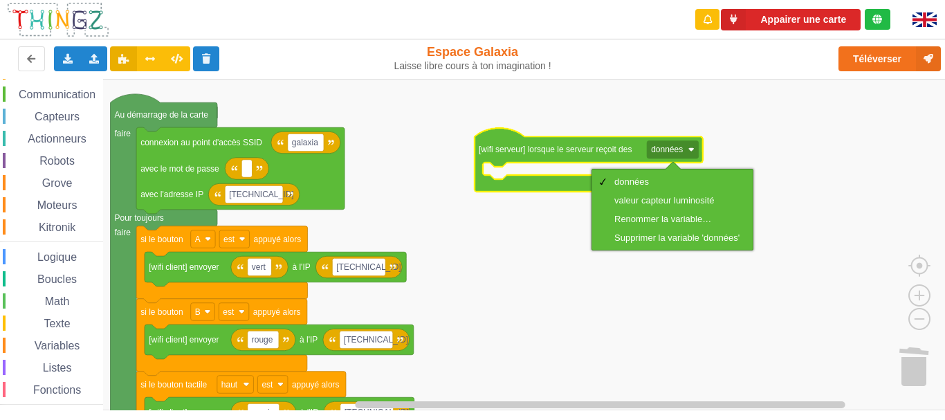
scroll to position [77, 0]
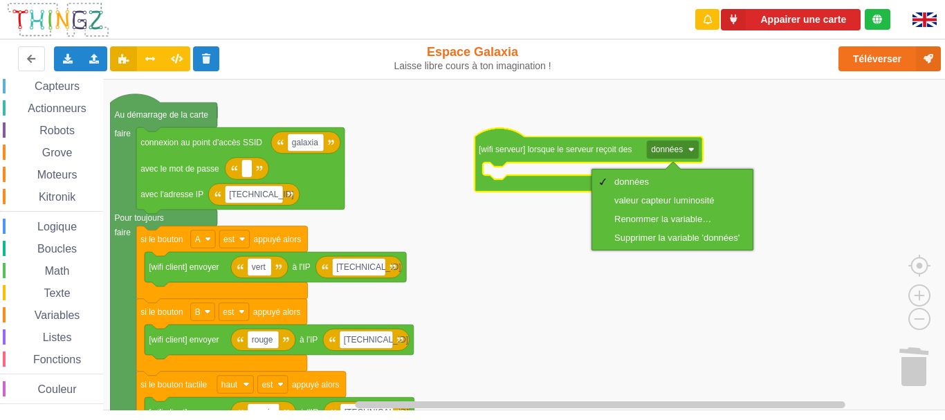
click at [66, 318] on span "Variables" at bounding box center [58, 315] width 50 height 12
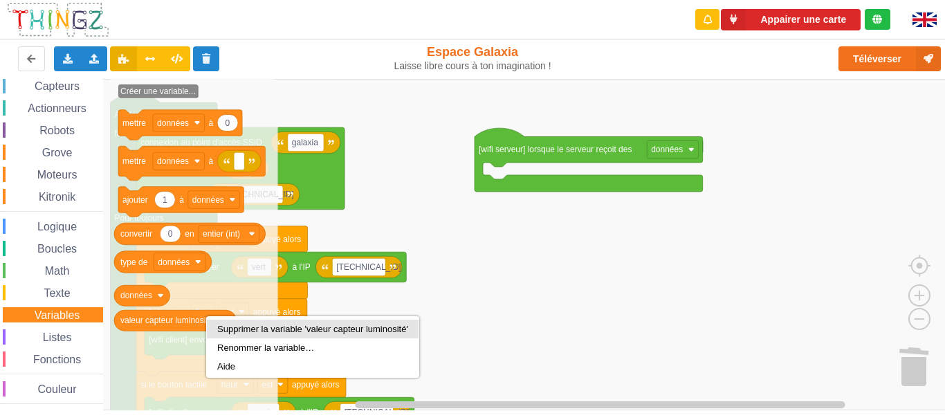
click at [234, 328] on div "Supprimer la variable 'valeur capteur luminosité'" at bounding box center [312, 329] width 191 height 10
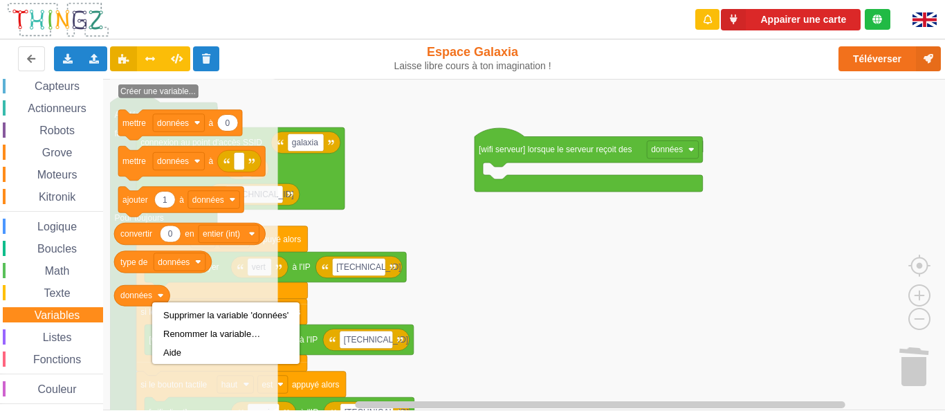
click at [228, 276] on icon "Espace de travail de Blocky" at bounding box center [194, 244] width 168 height 331
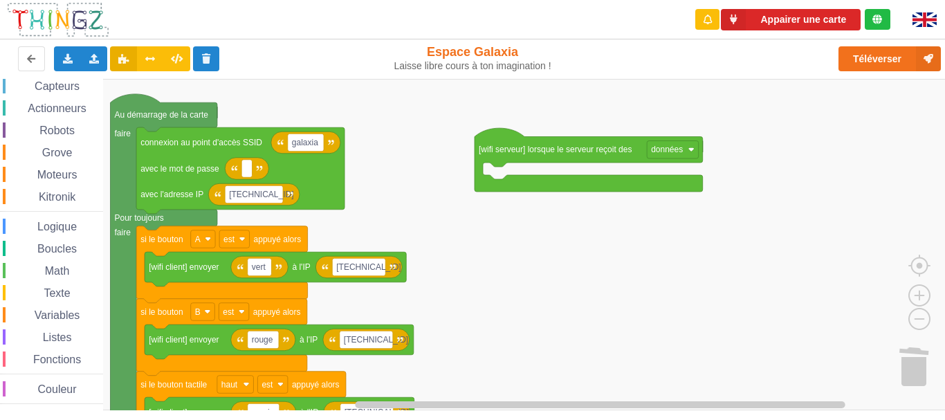
click at [500, 224] on rect "Espace de travail de Blocky" at bounding box center [477, 244] width 955 height 331
click at [519, 207] on rect "Espace de travail de Blocky" at bounding box center [477, 244] width 955 height 331
click at [670, 149] on text "données" at bounding box center [667, 150] width 32 height 10
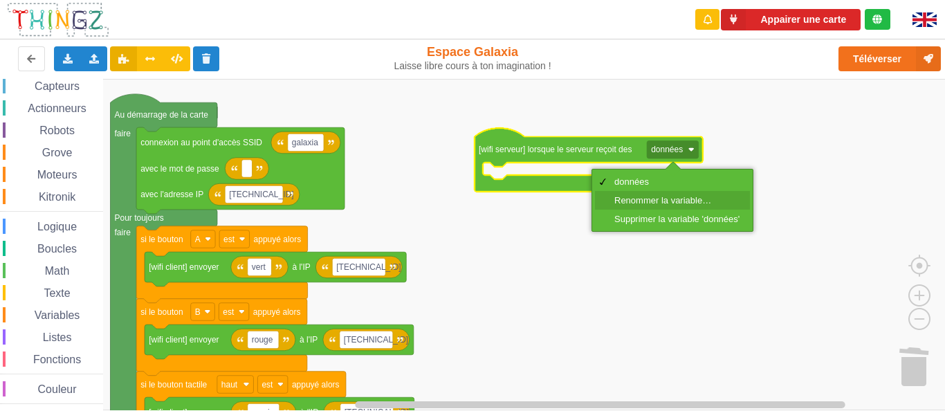
click at [655, 194] on div "Renommer la variable…" at bounding box center [672, 200] width 155 height 19
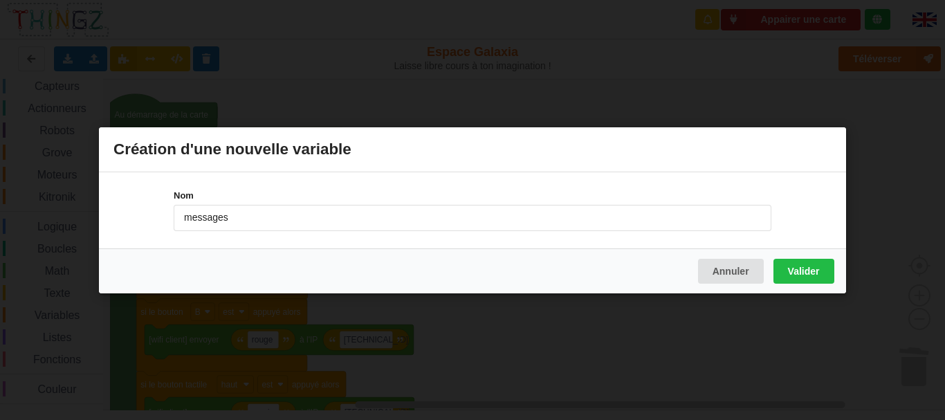
type input "messages"
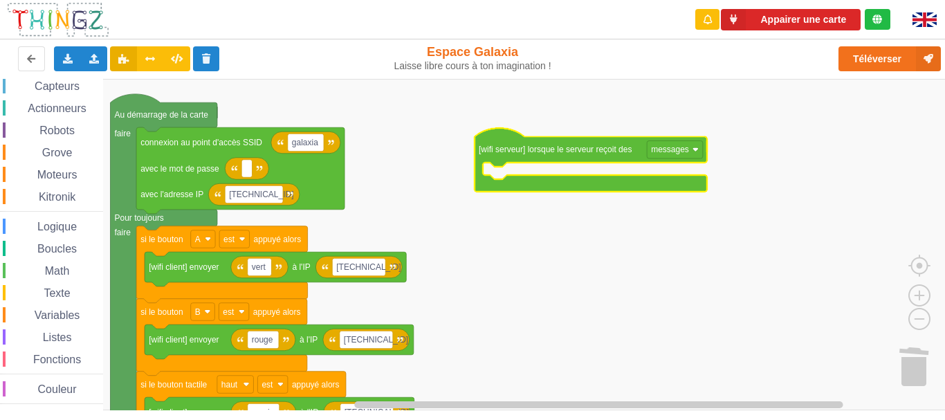
click at [61, 228] on span "Logique" at bounding box center [57, 227] width 44 height 12
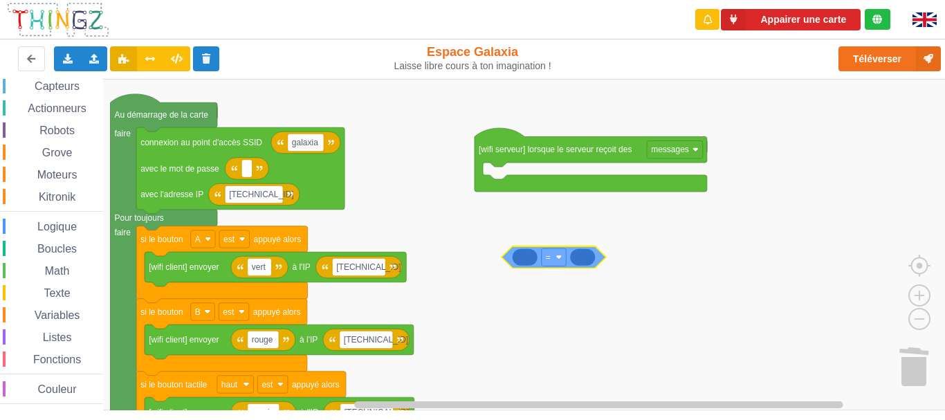
click at [534, 261] on div "Affichage Entrées/Sorties Communication Capteurs Actionneurs Robots Grove Moteu…" at bounding box center [477, 244] width 955 height 331
click at [68, 223] on span "Logique" at bounding box center [57, 227] width 44 height 12
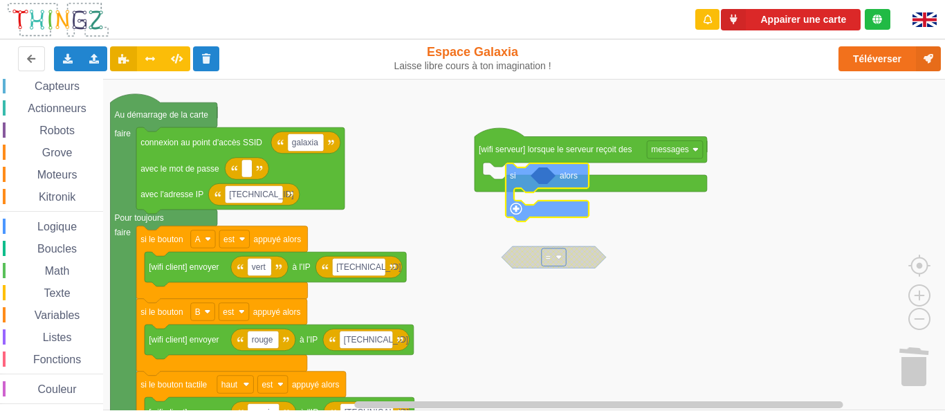
click at [506, 178] on div "Affichage Entrées/Sorties Communication Capteurs Actionneurs Robots Grove Moteu…" at bounding box center [477, 244] width 955 height 331
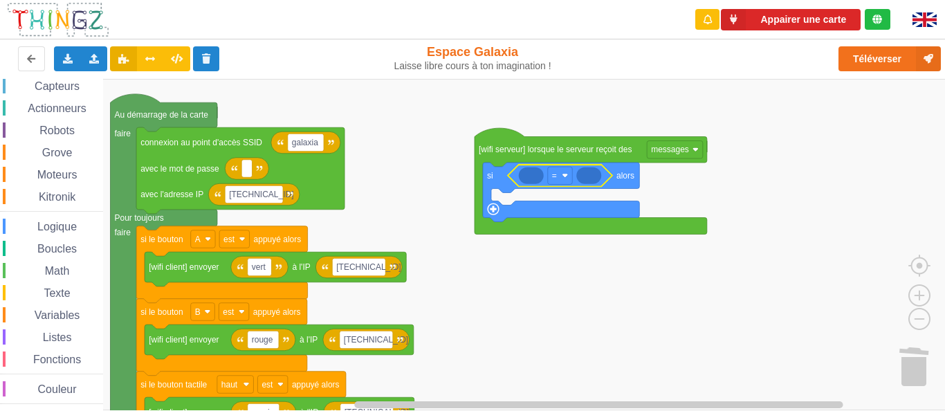
click at [66, 295] on span "Texte" at bounding box center [57, 293] width 30 height 12
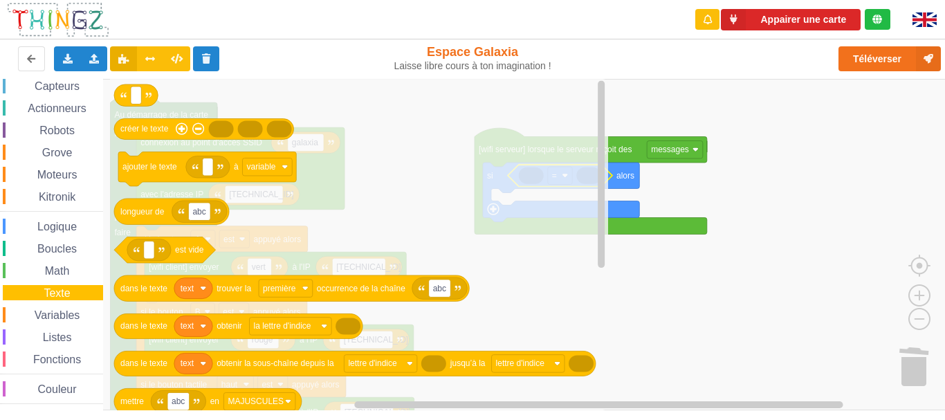
click at [66, 309] on span "Variables" at bounding box center [58, 315] width 50 height 12
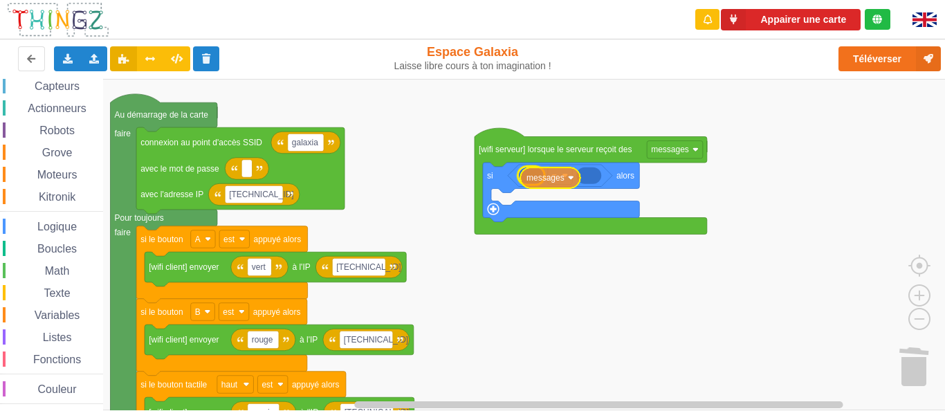
click at [547, 182] on div "Affichage Entrées/Sorties Communication Capteurs Actionneurs Robots Grove Moteu…" at bounding box center [477, 244] width 955 height 331
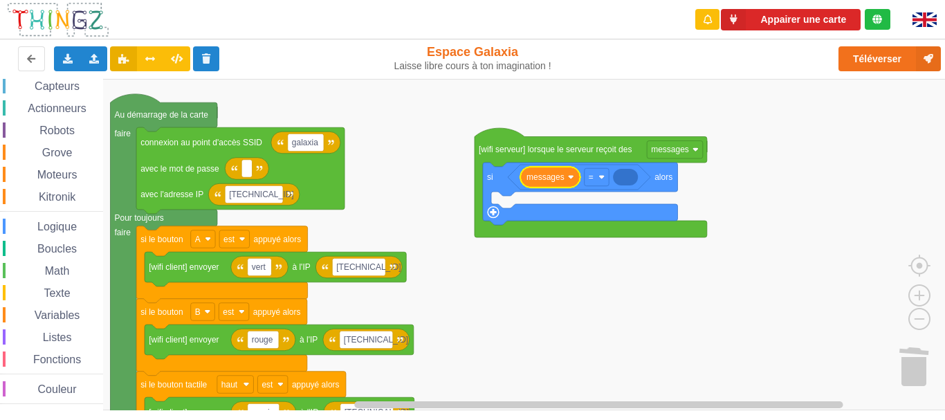
click at [454, 173] on rect "Espace de travail de Blocky" at bounding box center [477, 244] width 955 height 331
click at [62, 290] on span "Texte" at bounding box center [57, 293] width 30 height 12
click at [638, 175] on div "Affichage Entrées/Sorties Communication Capteurs Actionneurs Robots Grove Moteu…" at bounding box center [477, 244] width 955 height 331
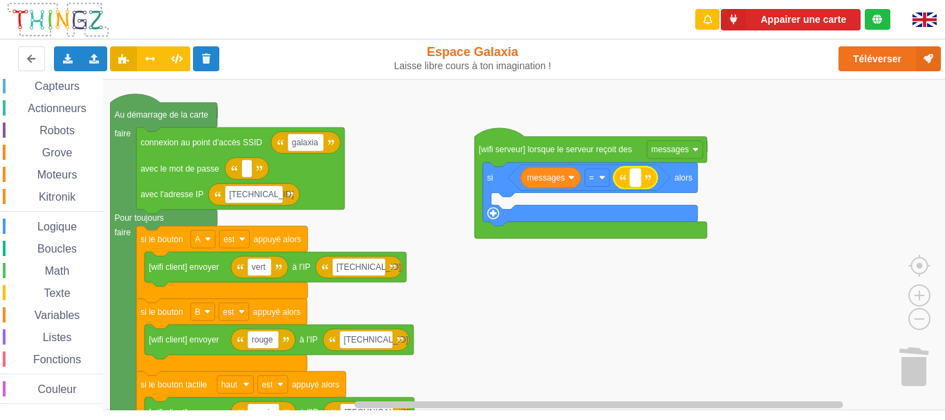
click at [634, 180] on text "Espace de travail de Blocky" at bounding box center [635, 178] width 2 height 10
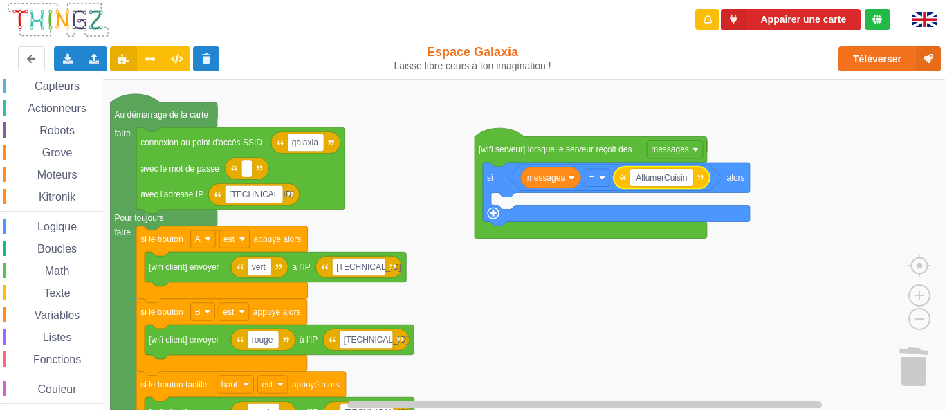
type input "AllumerCuisine"
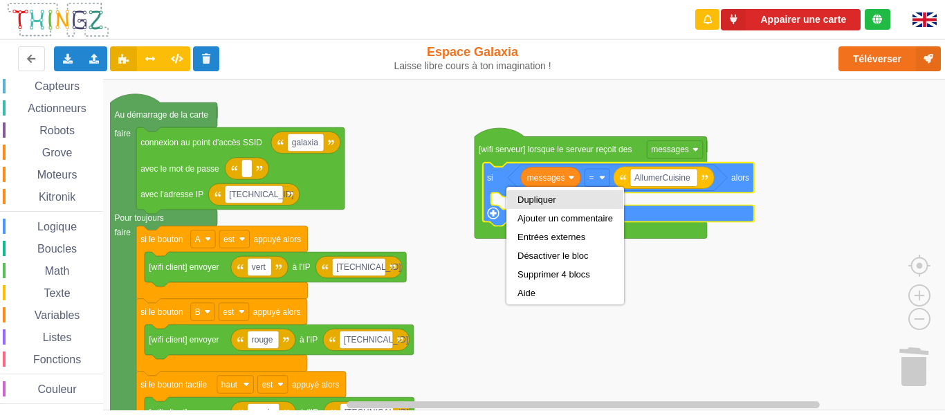
click at [529, 201] on div "Dupliquer" at bounding box center [564, 199] width 95 height 10
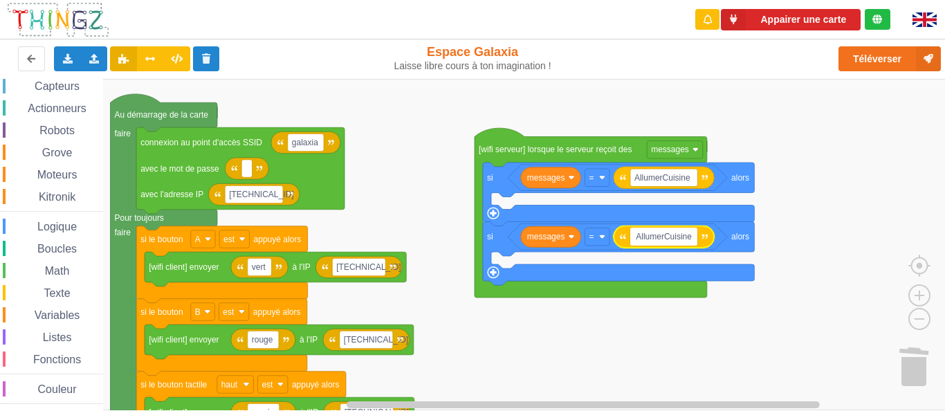
click at [662, 236] on input "AllumerCuisine" at bounding box center [663, 237] width 67 height 18
drag, startPoint x: 667, startPoint y: 235, endPoint x: 619, endPoint y: 239, distance: 47.9
click at [619, 239] on body "Appairer une carte Exporter l'assemblage de blocs Exporter l'assemblage de bloc…" at bounding box center [472, 210] width 945 height 420
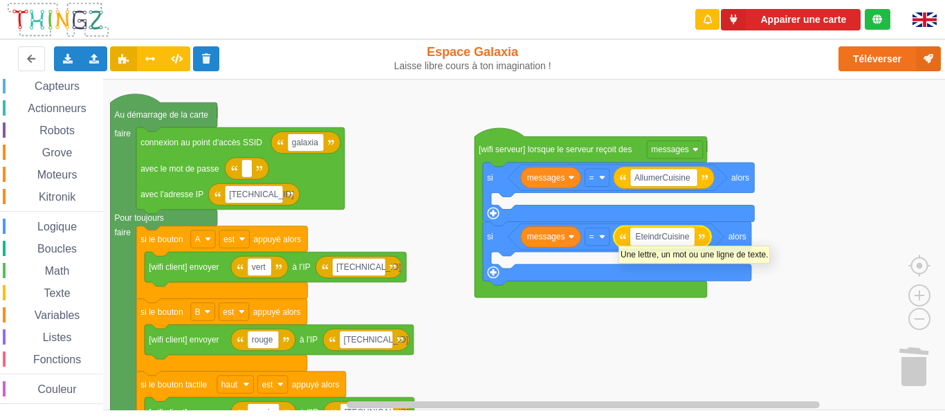
type input "EteindreCuisine"
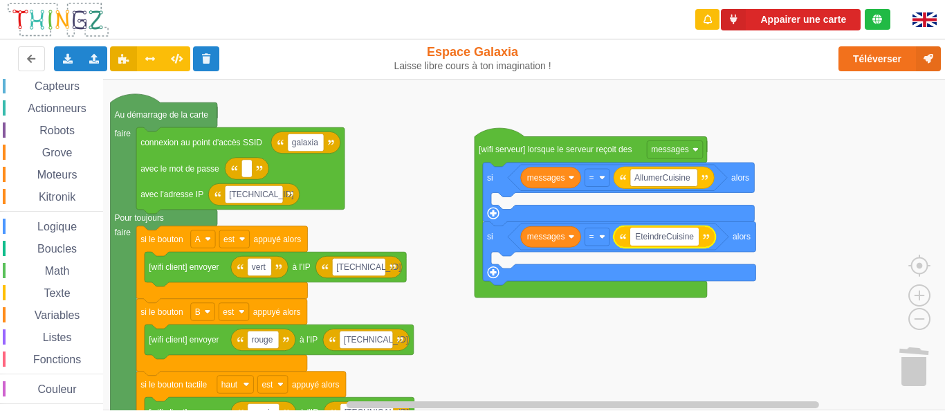
click at [670, 331] on rect "Espace de travail de Blocky" at bounding box center [477, 244] width 955 height 331
click at [62, 107] on span "Actionneurs" at bounding box center [57, 108] width 63 height 12
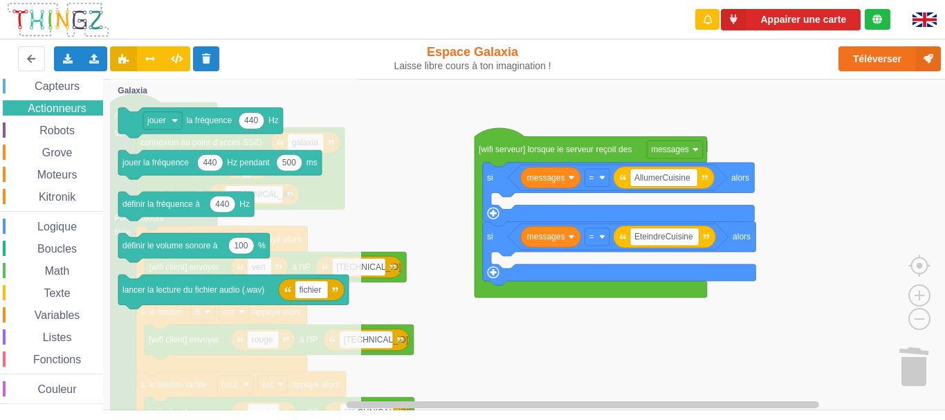
click at [66, 91] on span "Capteurs" at bounding box center [57, 86] width 49 height 12
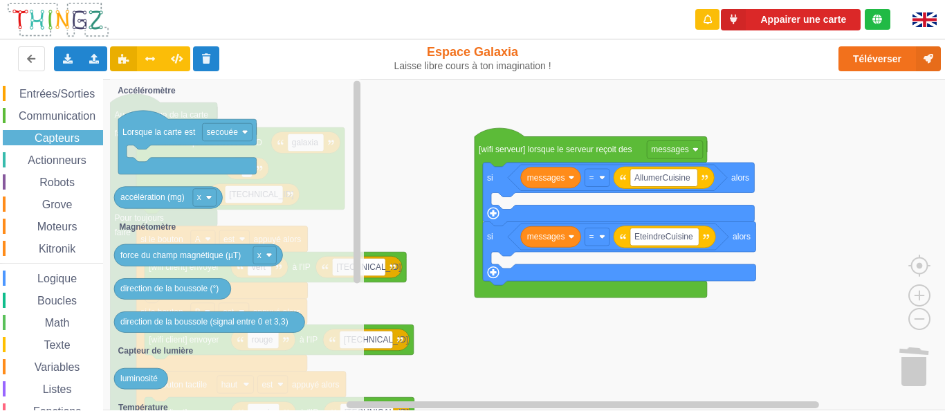
scroll to position [0, 0]
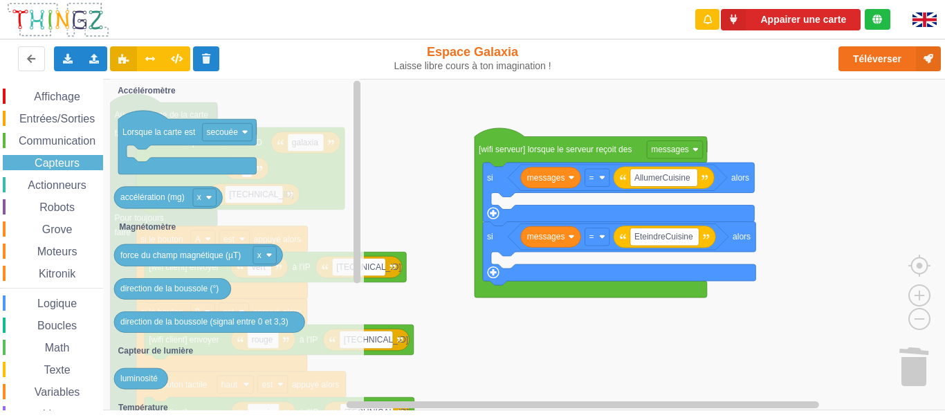
click at [64, 97] on span "Affichage" at bounding box center [57, 97] width 50 height 12
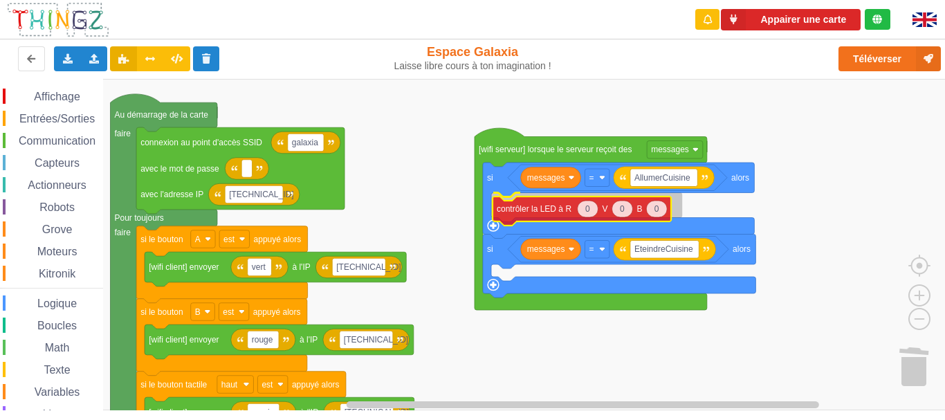
click at [539, 213] on div "Affichage Entrées/Sorties Communication Capteurs Actionneurs Robots Grove Moteu…" at bounding box center [477, 244] width 955 height 331
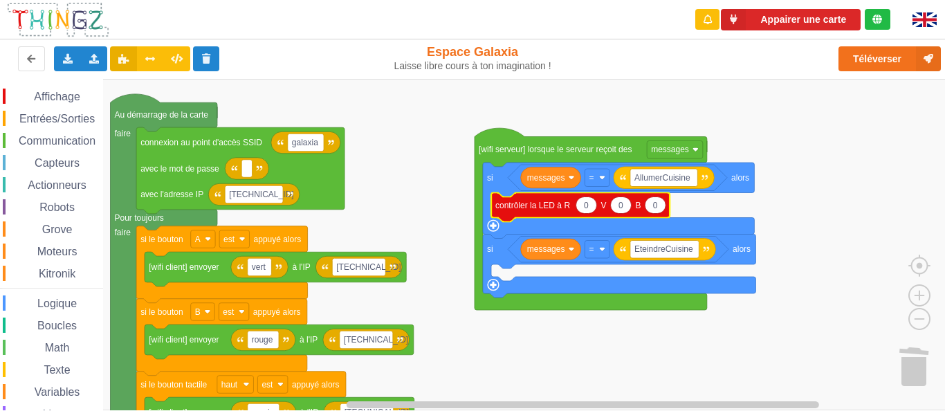
click at [815, 203] on rect "Espace de travail de Blocky" at bounding box center [477, 244] width 955 height 331
click at [588, 208] on text "0" at bounding box center [586, 205] width 5 height 10
type input "255"
click at [625, 210] on text "0" at bounding box center [625, 205] width 5 height 10
type input "255"
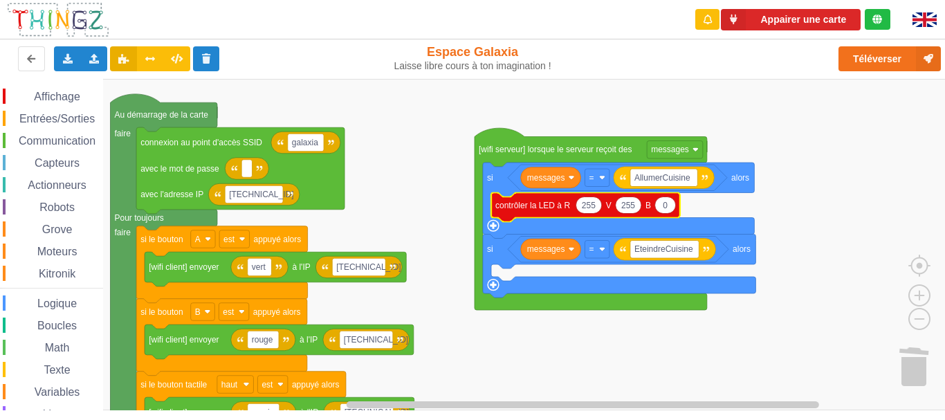
click at [664, 206] on text "0" at bounding box center [665, 205] width 5 height 10
type input "255"
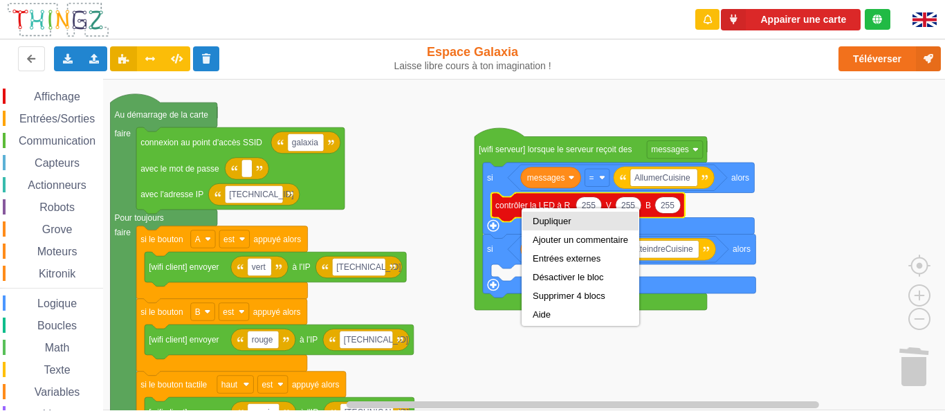
click at [553, 220] on div "Dupliquer" at bounding box center [580, 221] width 95 height 10
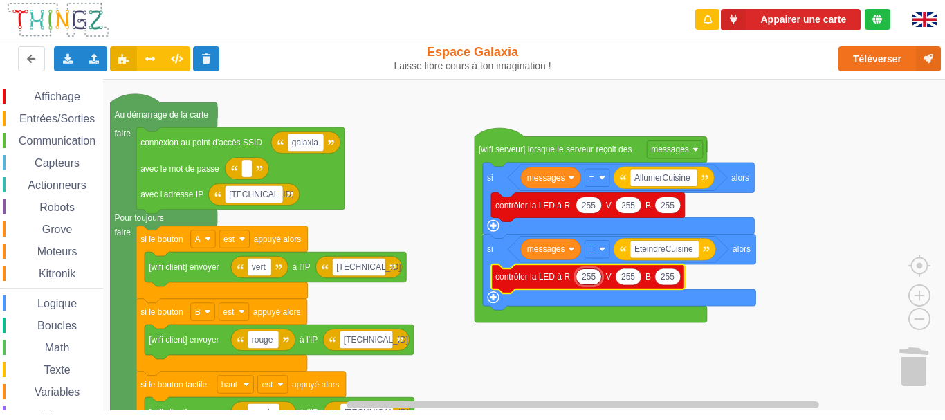
type input "0"
click at [623, 276] on text "255" at bounding box center [623, 277] width 14 height 10
click at [661, 273] on text "255" at bounding box center [657, 277] width 14 height 10
click at [835, 164] on rect "Espace de travail de Blocky" at bounding box center [477, 244] width 955 height 331
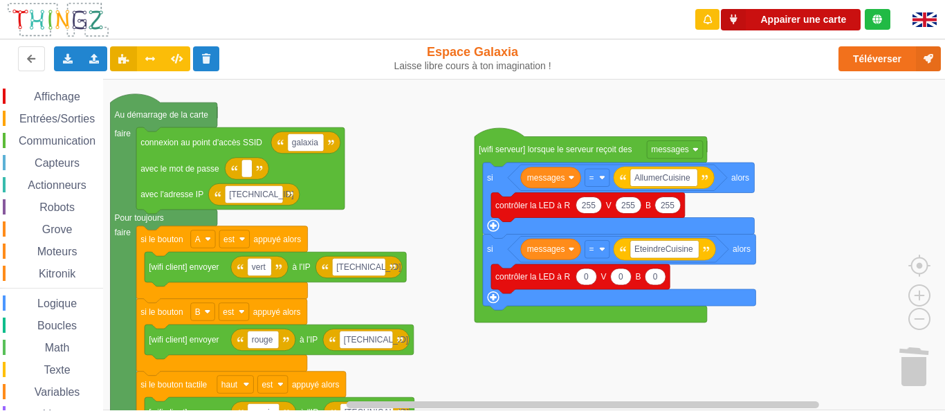
click at [811, 23] on button "Appairer une carte" at bounding box center [791, 19] width 140 height 21
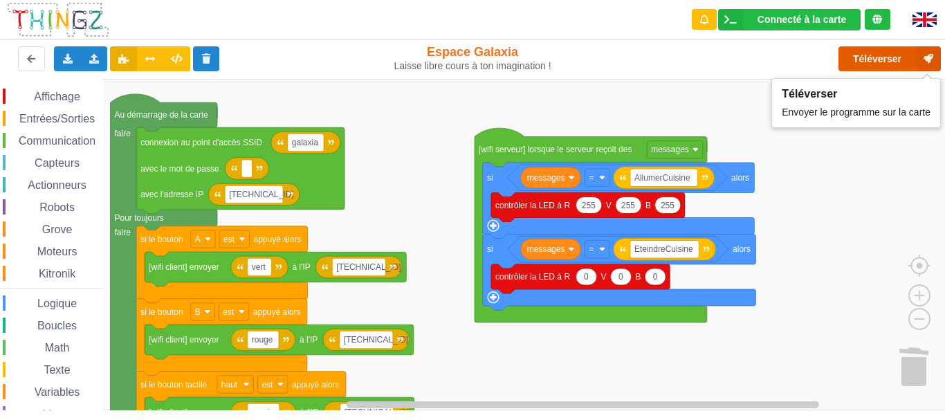
click at [876, 59] on button "Téléverser" at bounding box center [889, 58] width 102 height 25
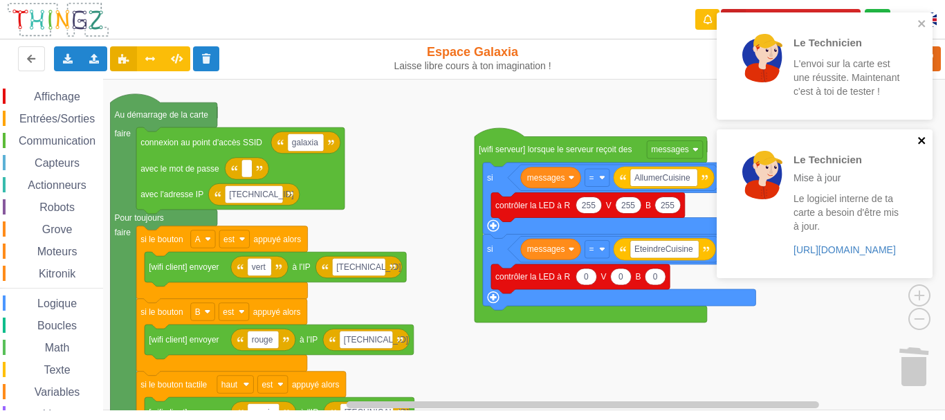
click at [919, 138] on icon "close" at bounding box center [921, 140] width 7 height 7
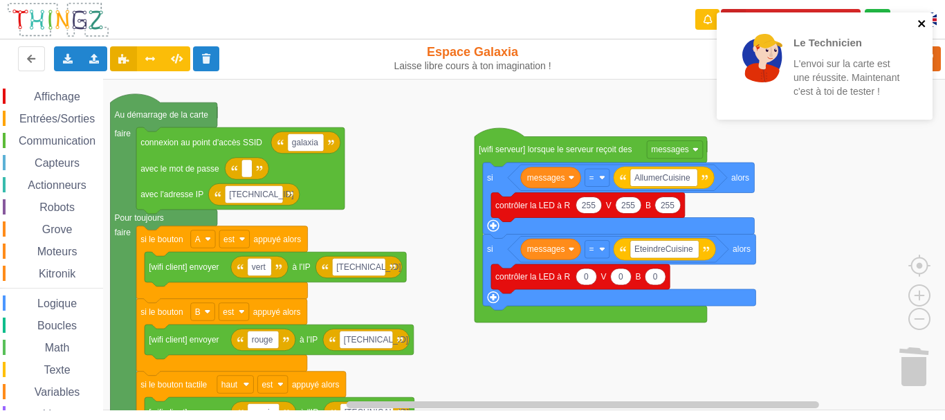
click at [921, 25] on icon "close" at bounding box center [922, 23] width 10 height 11
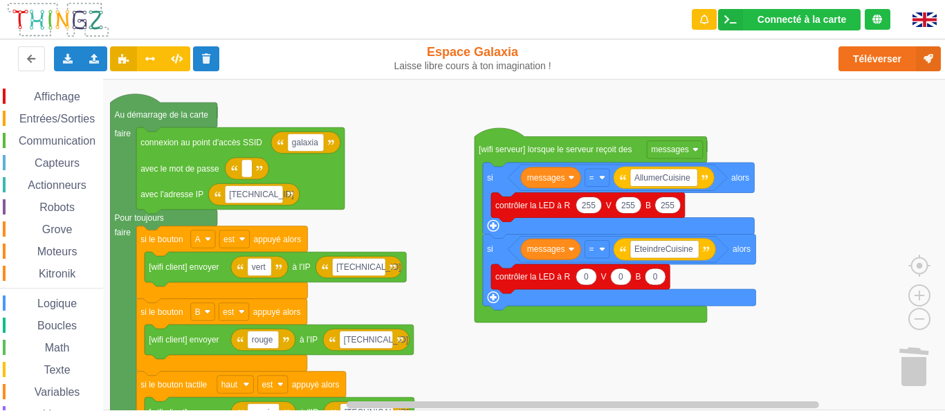
click at [70, 143] on span "Communication" at bounding box center [57, 141] width 81 height 12
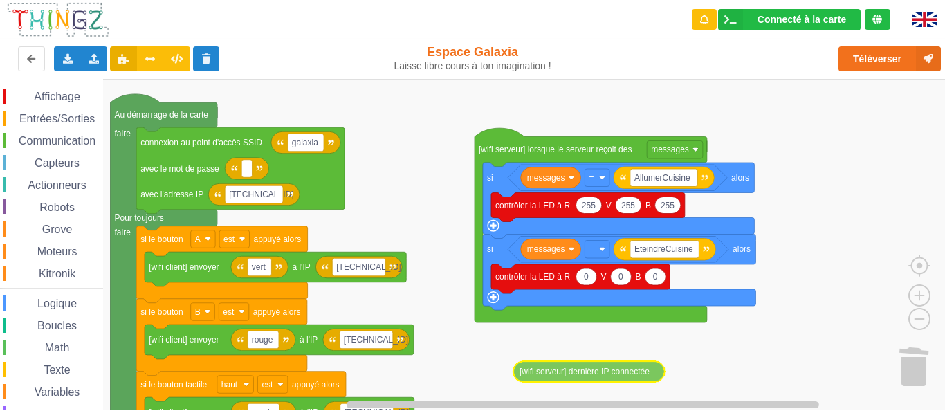
click at [587, 375] on div "Affichage Entrées/Sorties Communication Capteurs Actionneurs Robots Grove Moteu…" at bounding box center [477, 244] width 955 height 331
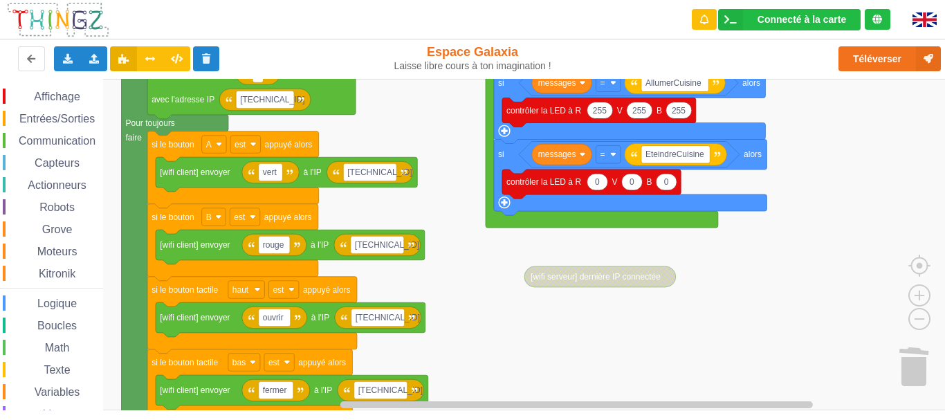
click at [493, 302] on rect "Espace de travail de Blocky" at bounding box center [477, 244] width 955 height 331
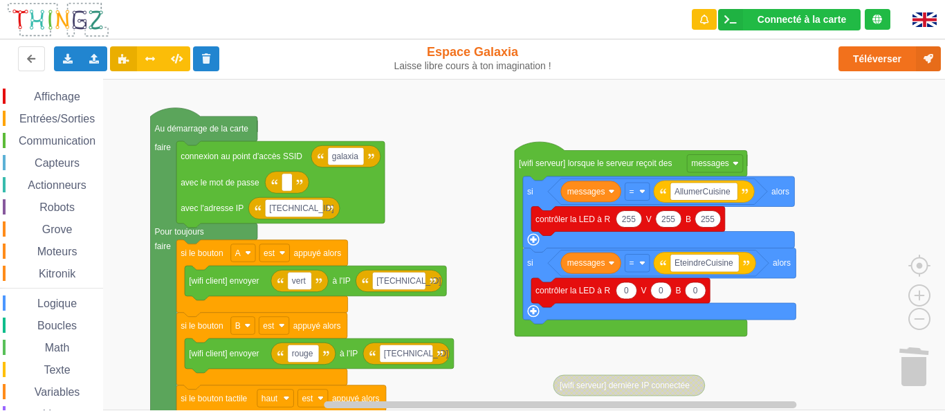
click at [430, 239] on div "Affichage Entrées/Sorties Communication Capteurs Actionneurs Robots Grove Moteu…" at bounding box center [477, 244] width 955 height 331
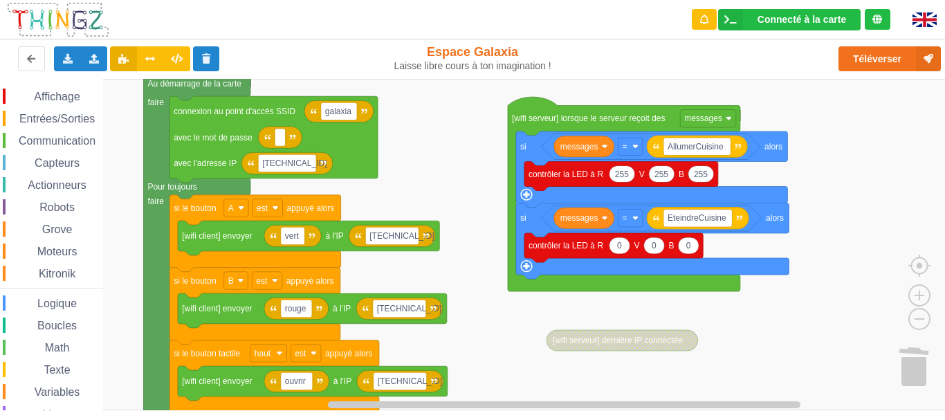
click at [446, 253] on div "Affichage Entrées/Sorties Communication Capteurs Actionneurs Robots Grove Moteu…" at bounding box center [477, 244] width 955 height 331
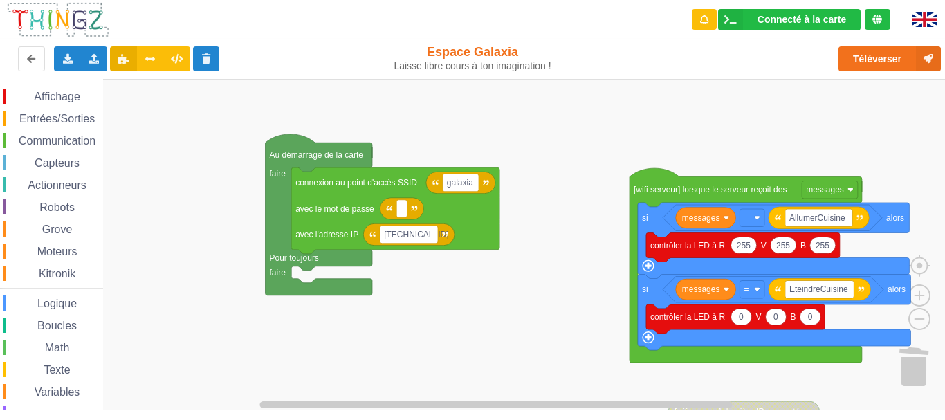
click at [397, 375] on div "Affichage Entrées/Sorties Communication Capteurs Actionneurs Robots Grove Moteu…" at bounding box center [477, 244] width 955 height 331
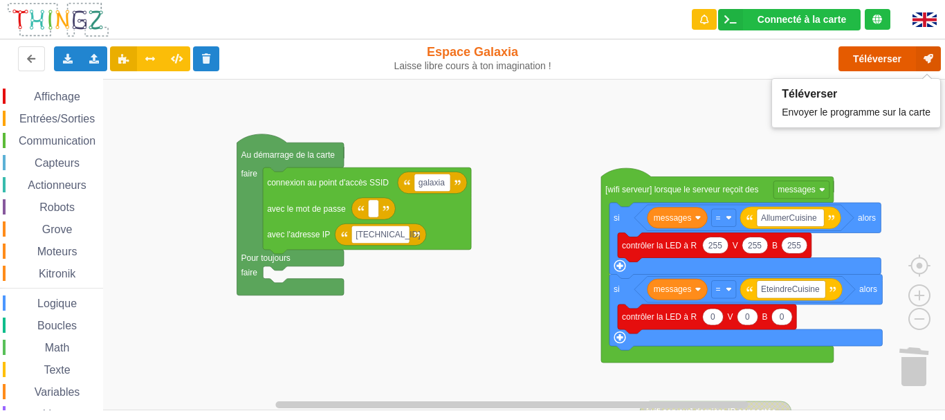
click at [858, 60] on button "Téléverser" at bounding box center [889, 58] width 102 height 25
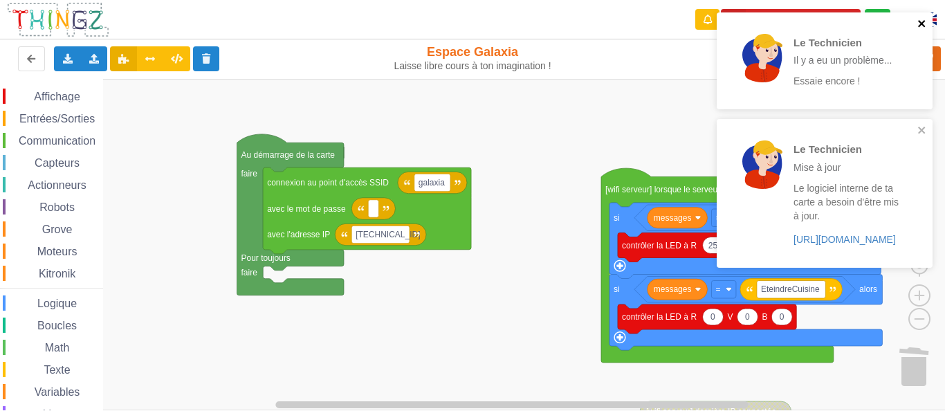
click at [919, 21] on icon "close" at bounding box center [921, 23] width 7 height 7
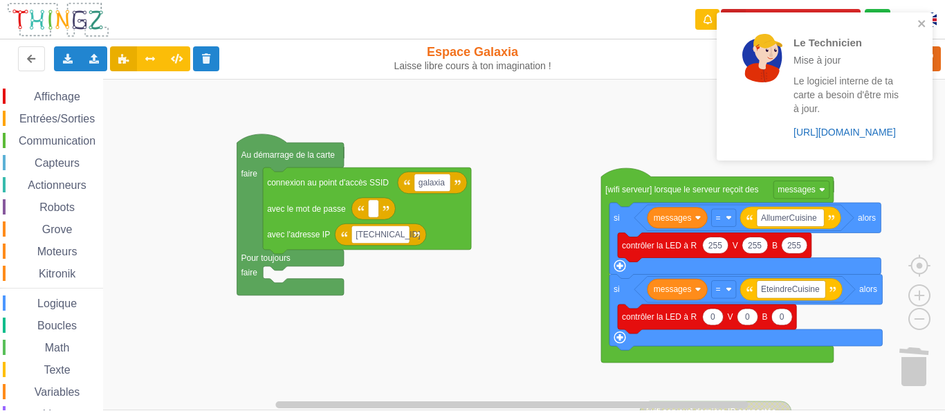
click at [884, 132] on link "https://play.thingz.co/firmware?micropython=0" at bounding box center [844, 132] width 102 height 11
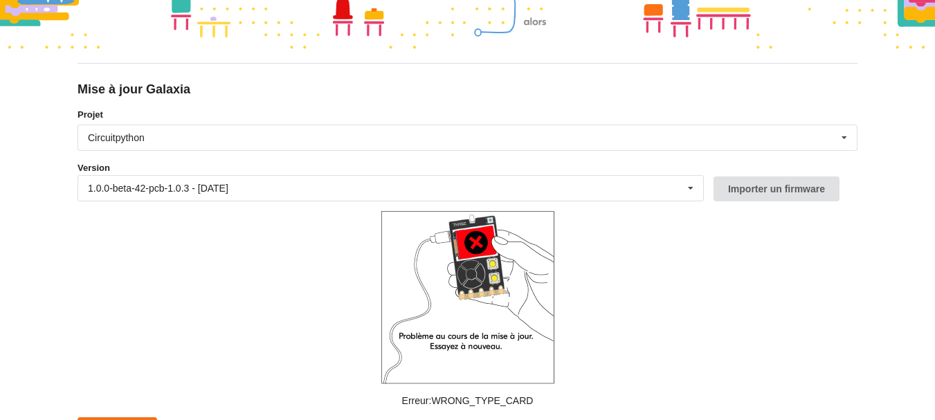
scroll to position [117, 0]
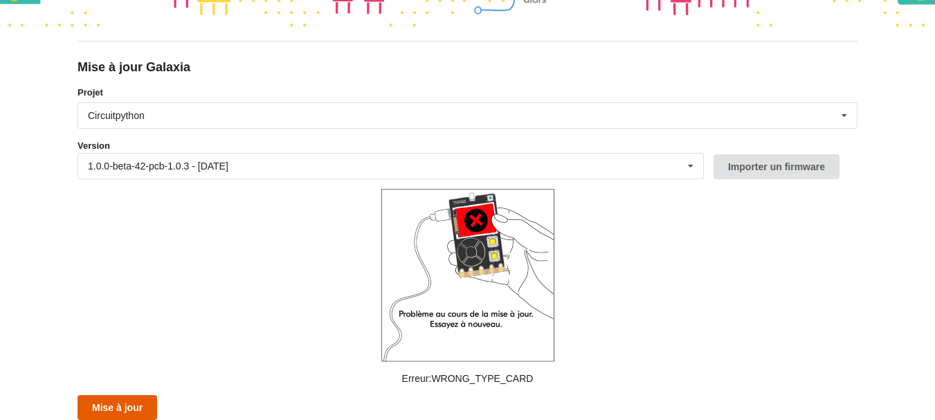
click at [135, 408] on button "Mise à jour" at bounding box center [117, 407] width 80 height 25
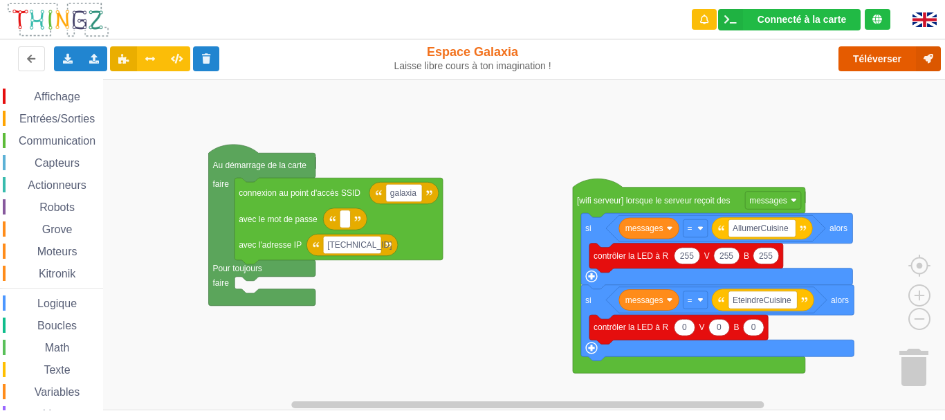
click at [873, 57] on button "Téléverser" at bounding box center [889, 58] width 102 height 25
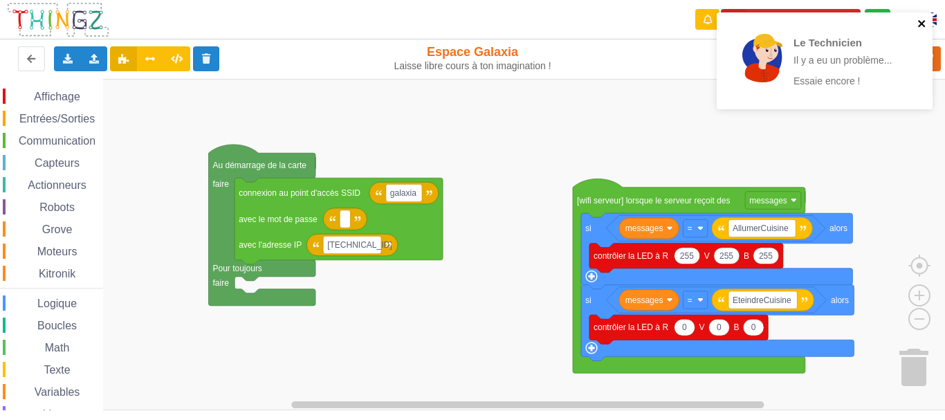
click at [919, 27] on icon "close" at bounding box center [922, 23] width 10 height 11
click at [921, 27] on icon "close" at bounding box center [922, 23] width 10 height 11
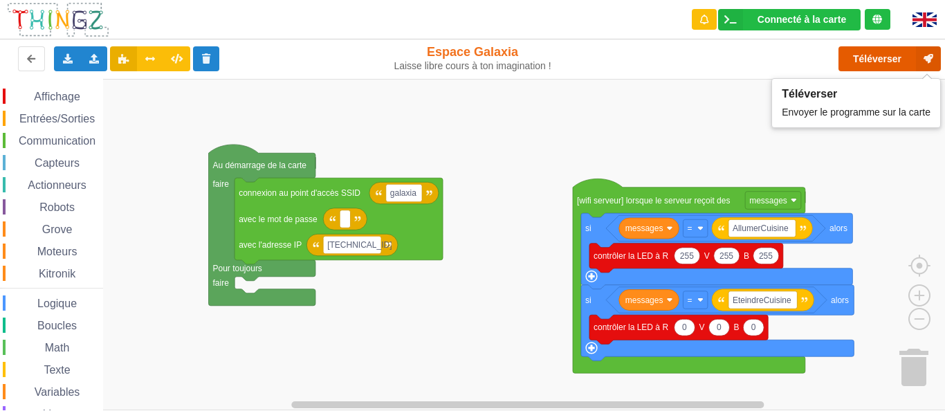
click at [885, 53] on button "Téléverser" at bounding box center [889, 58] width 102 height 25
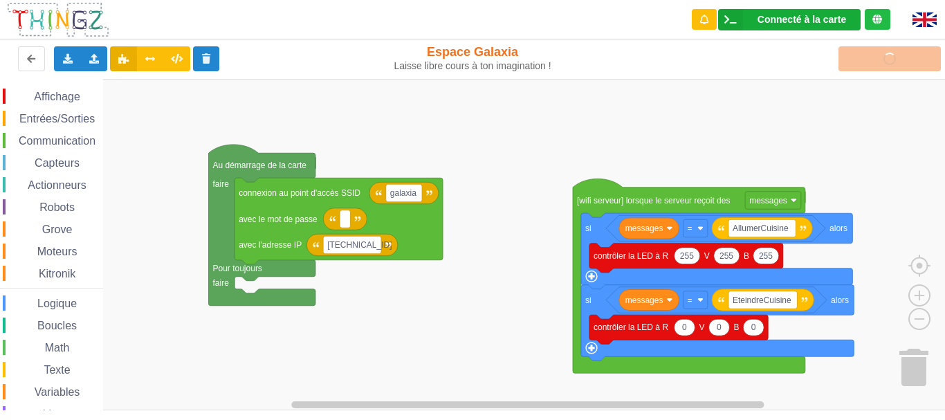
click at [821, 25] on div "Connecté à la carte Réglages Ouvrir le moniteur automatiquement Connexion autom…" at bounding box center [789, 19] width 142 height 21
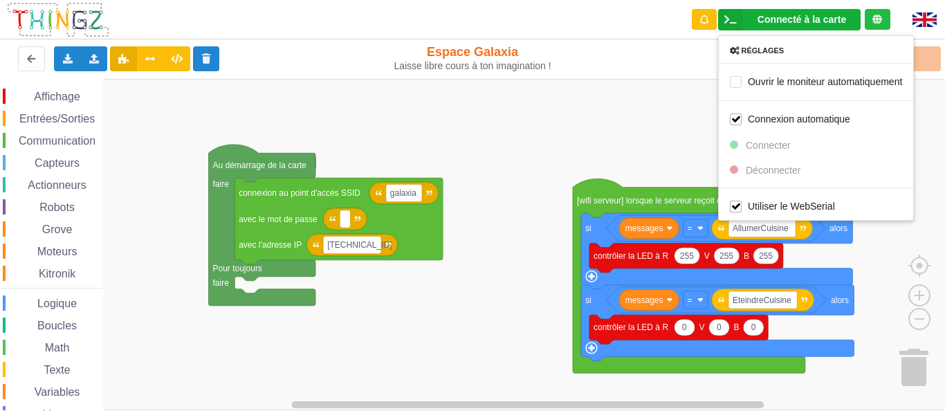
click at [681, 91] on rect "Espace de travail de Blocky" at bounding box center [477, 244] width 955 height 331
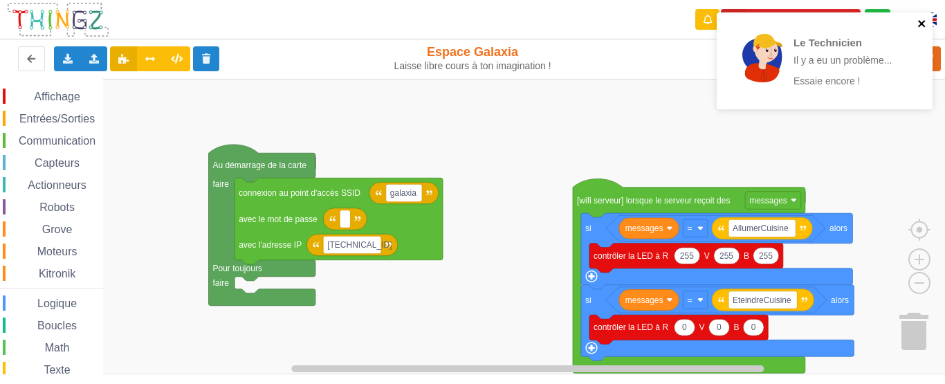
drag, startPoint x: 921, startPoint y: 23, endPoint x: 907, endPoint y: 26, distance: 14.3
click at [920, 24] on icon "close" at bounding box center [921, 23] width 7 height 7
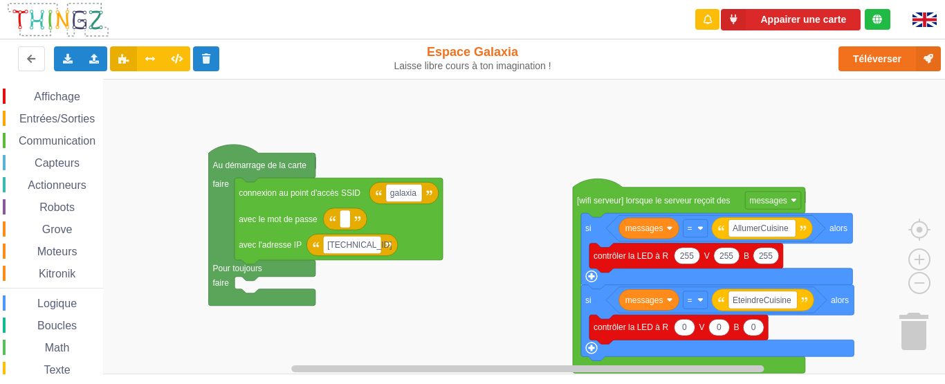
click at [797, 21] on div "Le Technicien Il y a eu un problème... Essaie encore !" at bounding box center [824, 66] width 221 height 112
click at [813, 21] on button "Appairer une carte" at bounding box center [791, 19] width 140 height 21
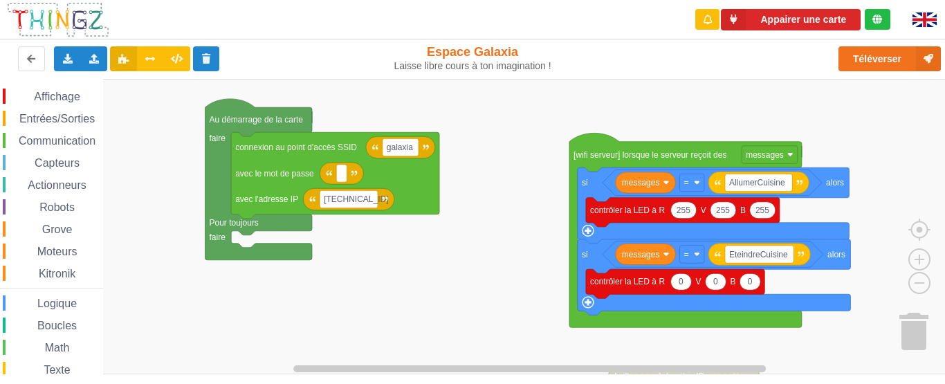
click at [492, 156] on div "Affichage Entrées/Sorties Communication Capteurs Actionneurs Robots Grove Moteu…" at bounding box center [477, 226] width 955 height 295
click at [806, 25] on button "Appairer une carte" at bounding box center [791, 19] width 140 height 21
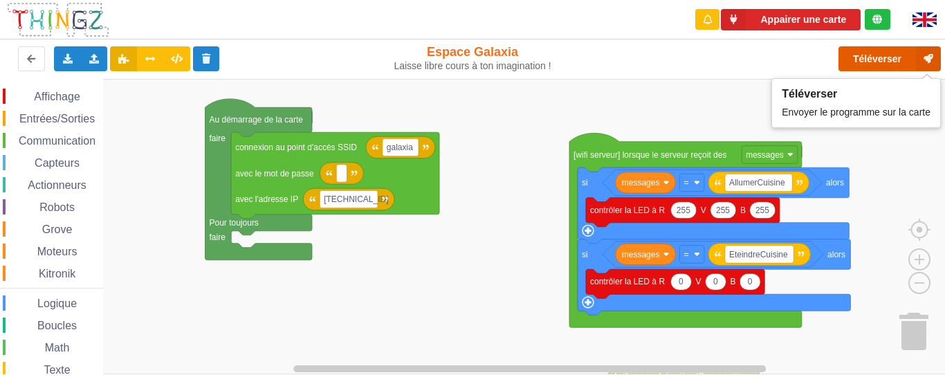
click at [873, 66] on button "Téléverser" at bounding box center [889, 58] width 102 height 25
click at [872, 56] on button "Téléverser" at bounding box center [889, 58] width 102 height 25
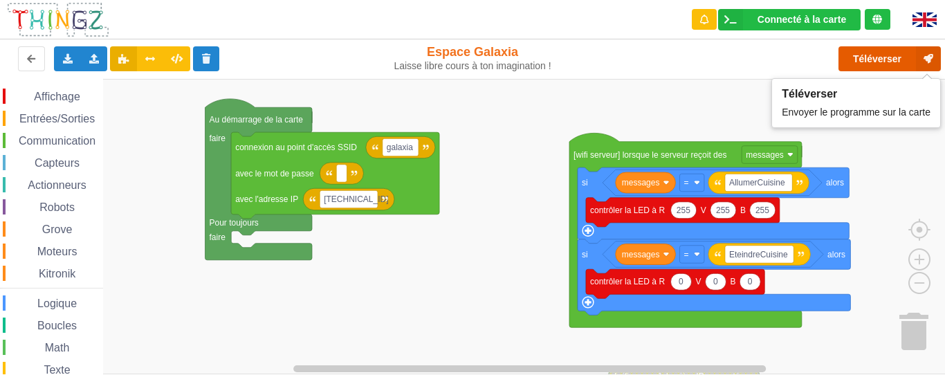
click at [869, 58] on button "Téléverser" at bounding box center [889, 58] width 102 height 25
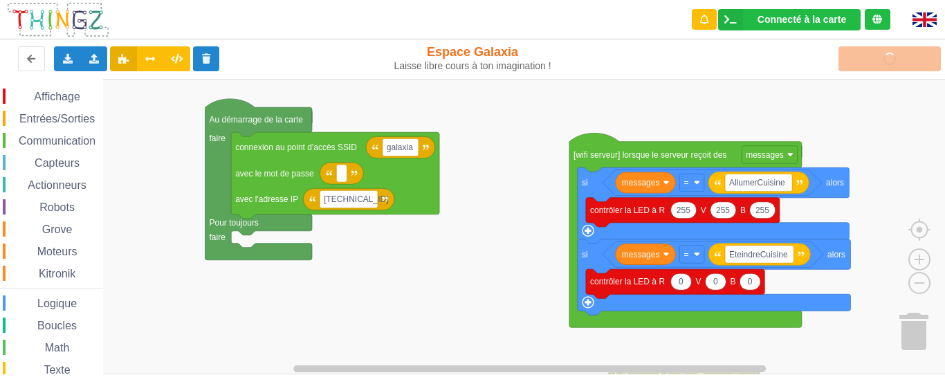
click at [723, 98] on rect "Espace de travail de Blocky" at bounding box center [477, 226] width 955 height 295
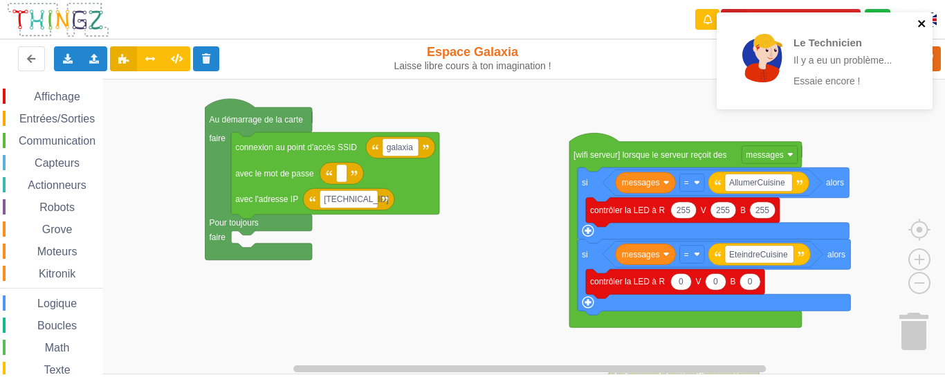
click at [919, 23] on icon "close" at bounding box center [922, 23] width 10 height 11
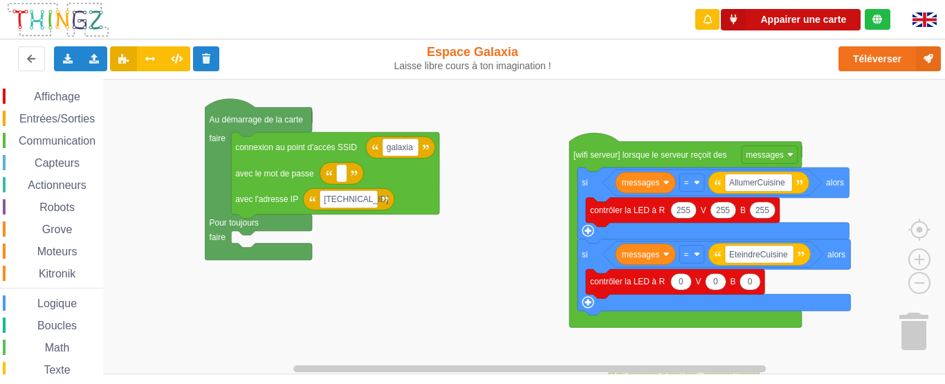
click at [773, 19] on button "Appairer une carte" at bounding box center [791, 19] width 140 height 21
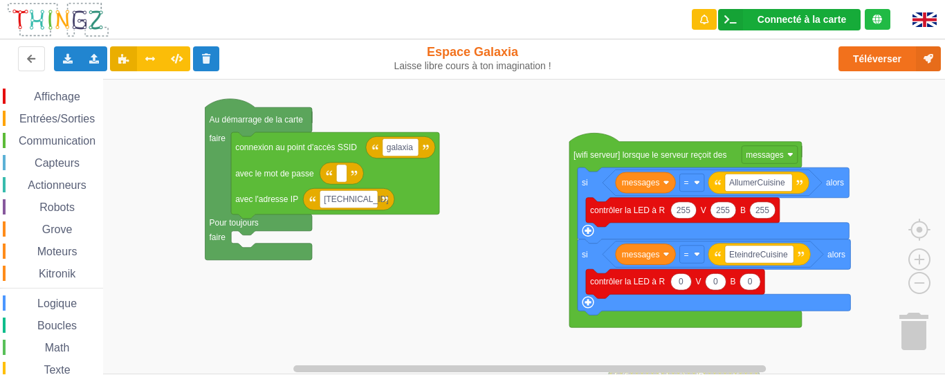
click at [798, 21] on div "Connecté à la carte" at bounding box center [801, 20] width 89 height 10
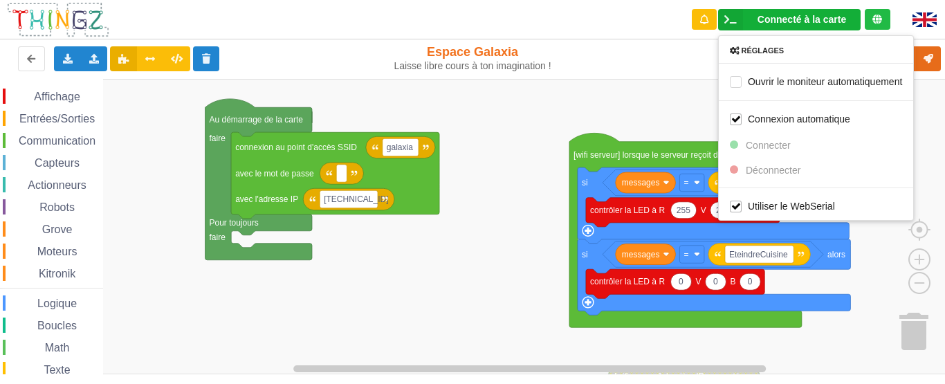
click at [688, 91] on rect "Espace de travail de Blocky" at bounding box center [477, 226] width 955 height 295
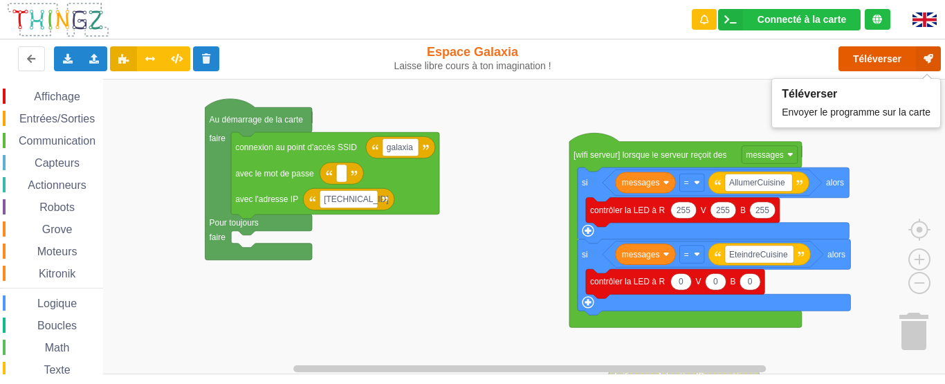
click at [868, 62] on button "Téléverser" at bounding box center [889, 58] width 102 height 25
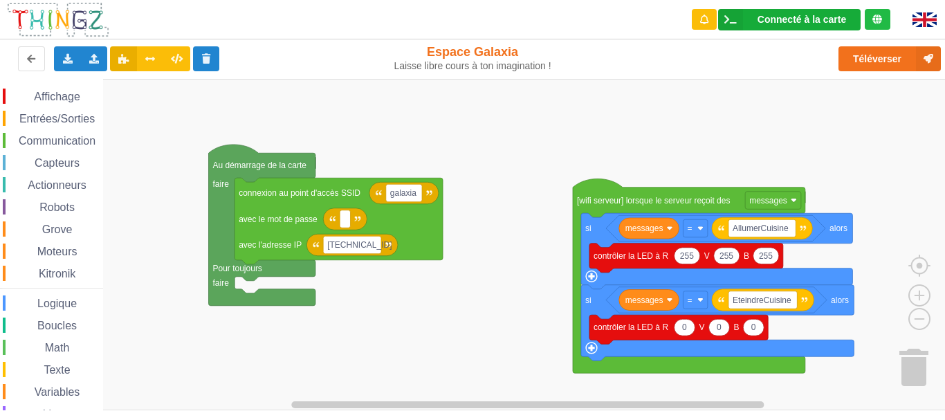
click at [802, 21] on div "Connecté à la carte" at bounding box center [801, 20] width 89 height 10
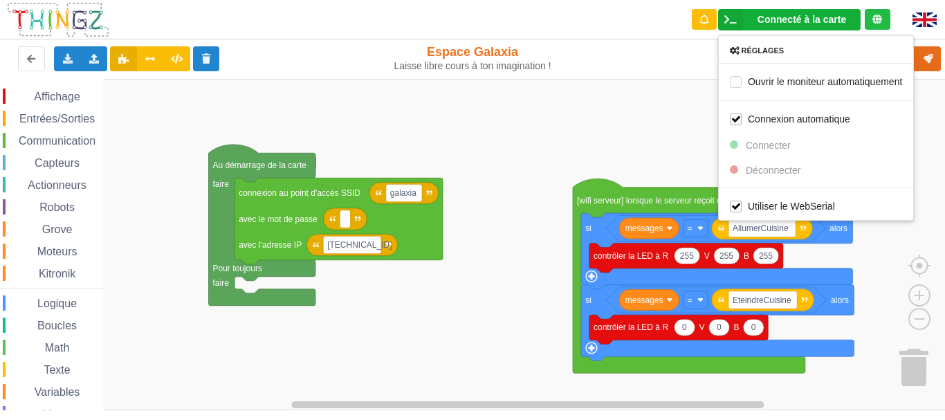
click at [697, 93] on rect "Espace de travail de Blocky" at bounding box center [477, 244] width 955 height 331
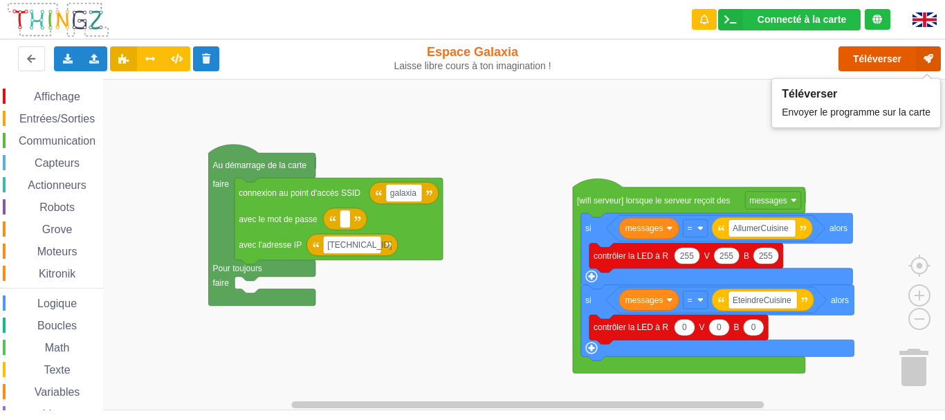
click at [855, 62] on button "Téléverser" at bounding box center [889, 58] width 102 height 25
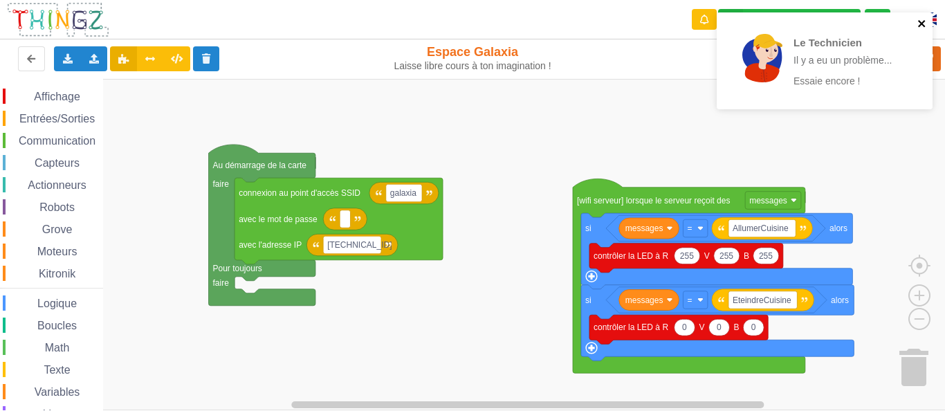
click at [921, 24] on icon "close" at bounding box center [921, 23] width 7 height 7
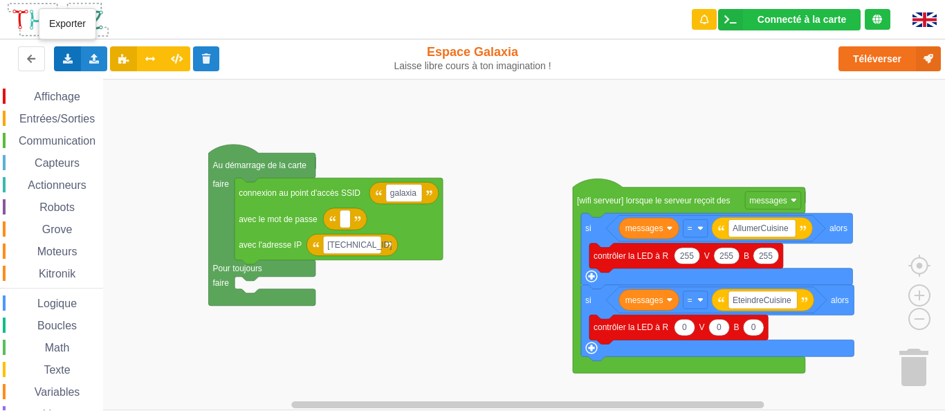
click at [67, 59] on icon at bounding box center [68, 58] width 12 height 8
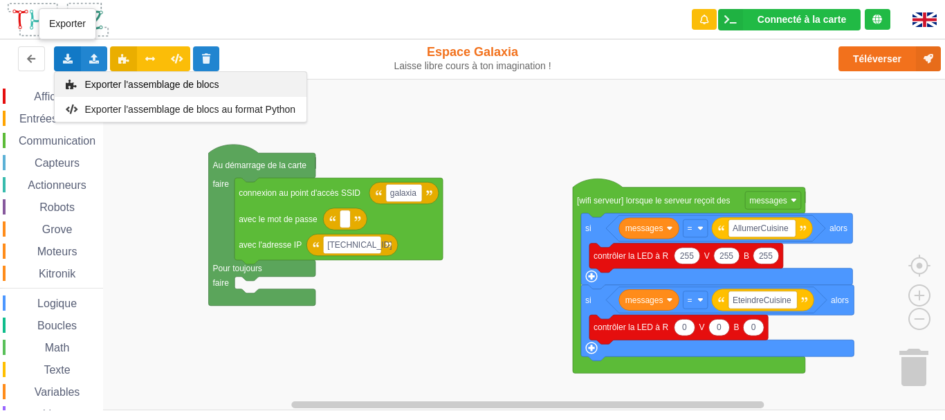
click at [148, 86] on span "Exporter l'assemblage de blocs" at bounding box center [152, 84] width 134 height 11
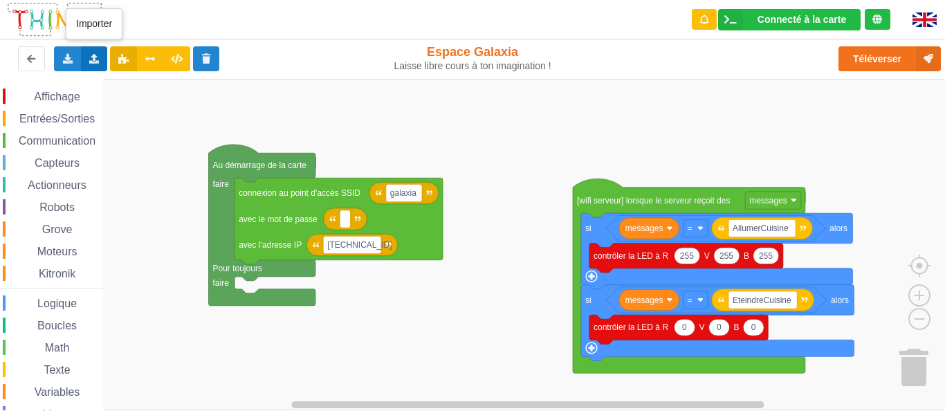
click at [98, 56] on icon at bounding box center [95, 58] width 12 height 8
click at [62, 61] on icon at bounding box center [68, 58] width 12 height 8
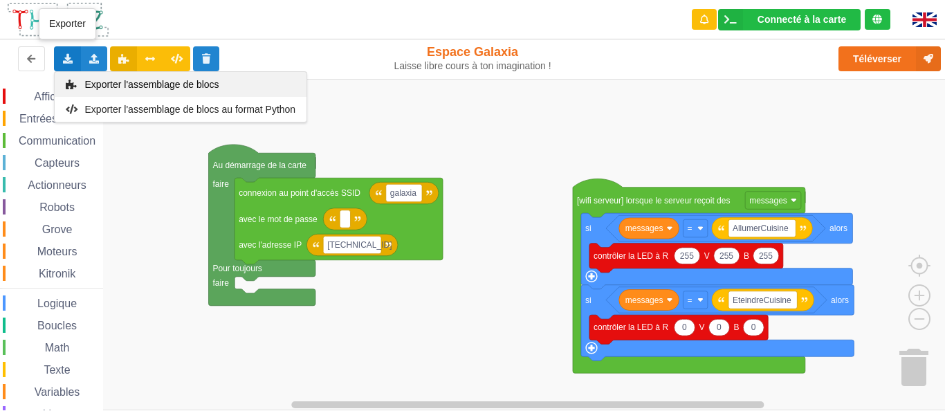
click at [116, 84] on span "Exporter l'assemblage de blocs" at bounding box center [152, 84] width 134 height 11
